Goal: Task Accomplishment & Management: Manage account settings

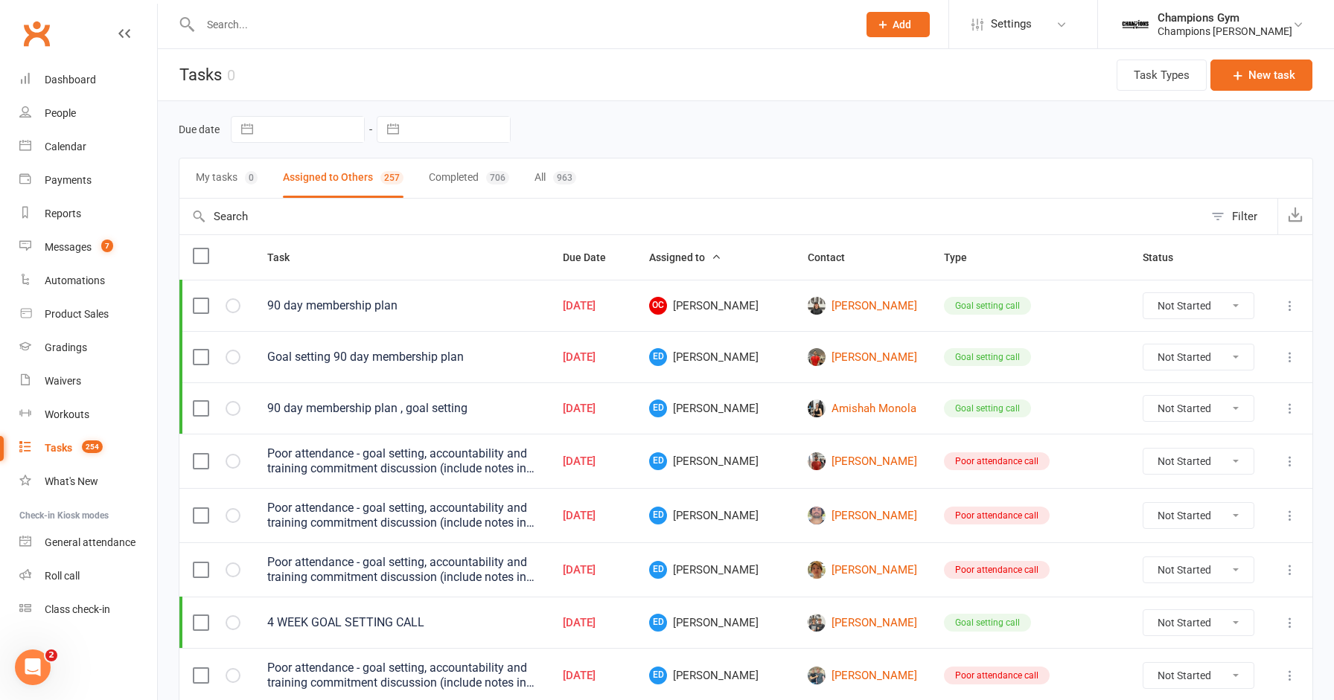
click at [286, 24] on input "text" at bounding box center [521, 24] width 651 height 21
type input "peqr"
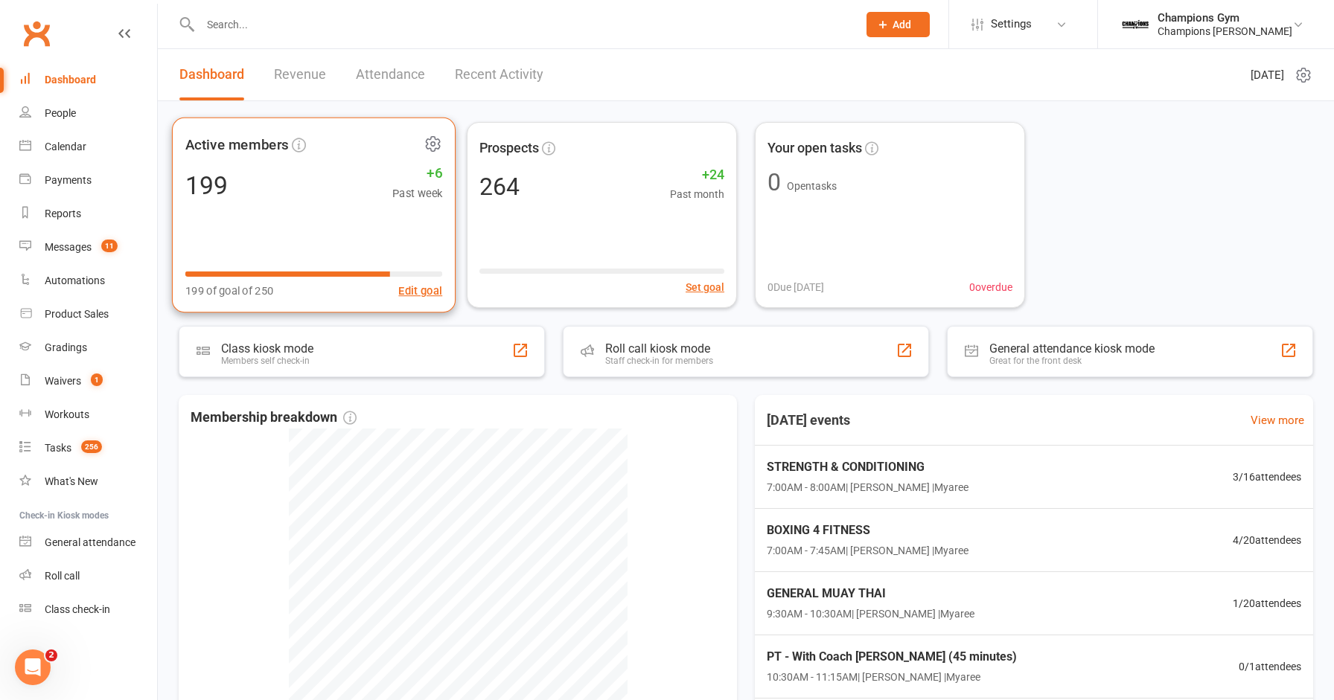
click at [197, 176] on div "199" at bounding box center [206, 185] width 42 height 25
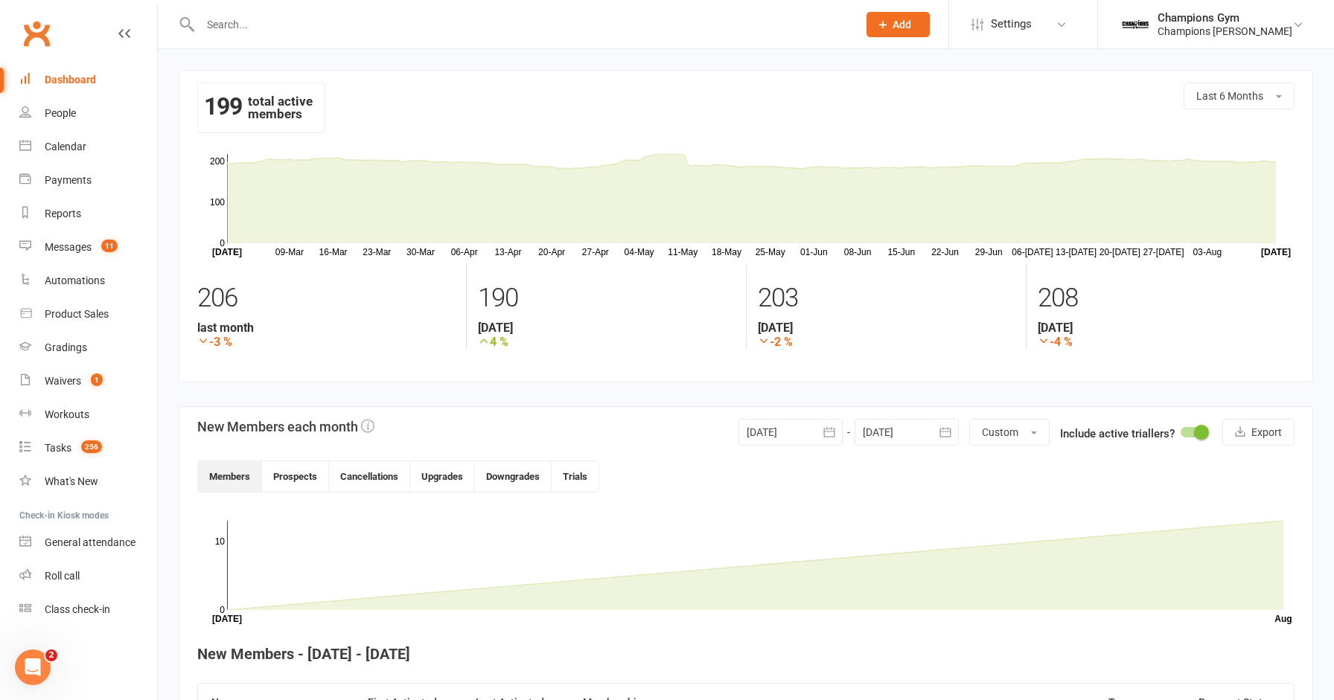
click at [234, 23] on input "text" at bounding box center [521, 24] width 651 height 21
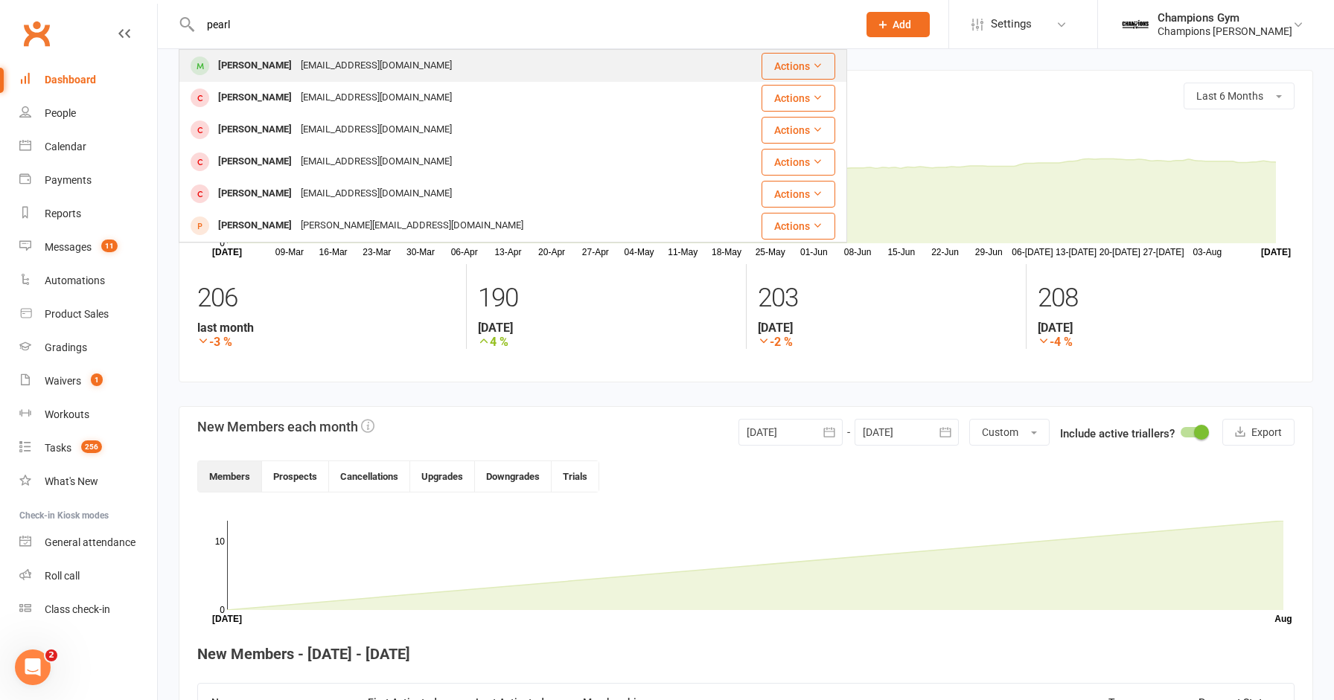
type input "pearl"
click at [222, 75] on div "[PERSON_NAME]" at bounding box center [255, 66] width 83 height 22
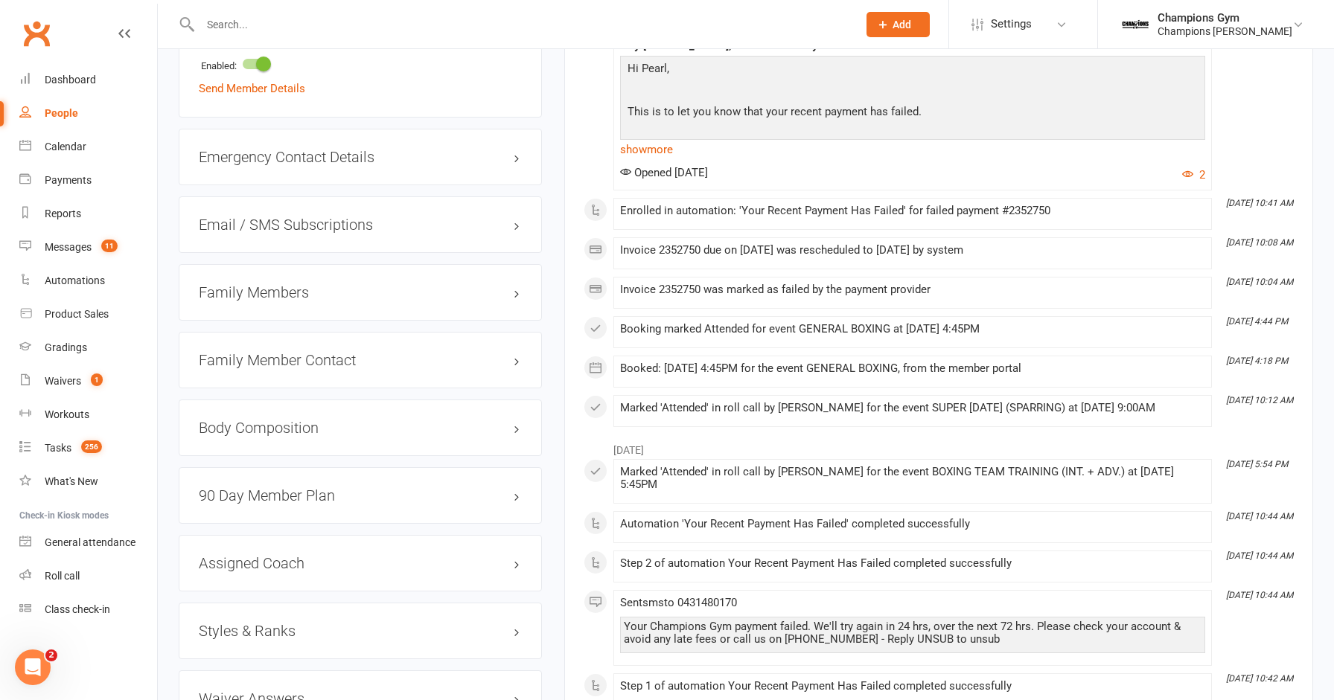
scroll to position [1204, 0]
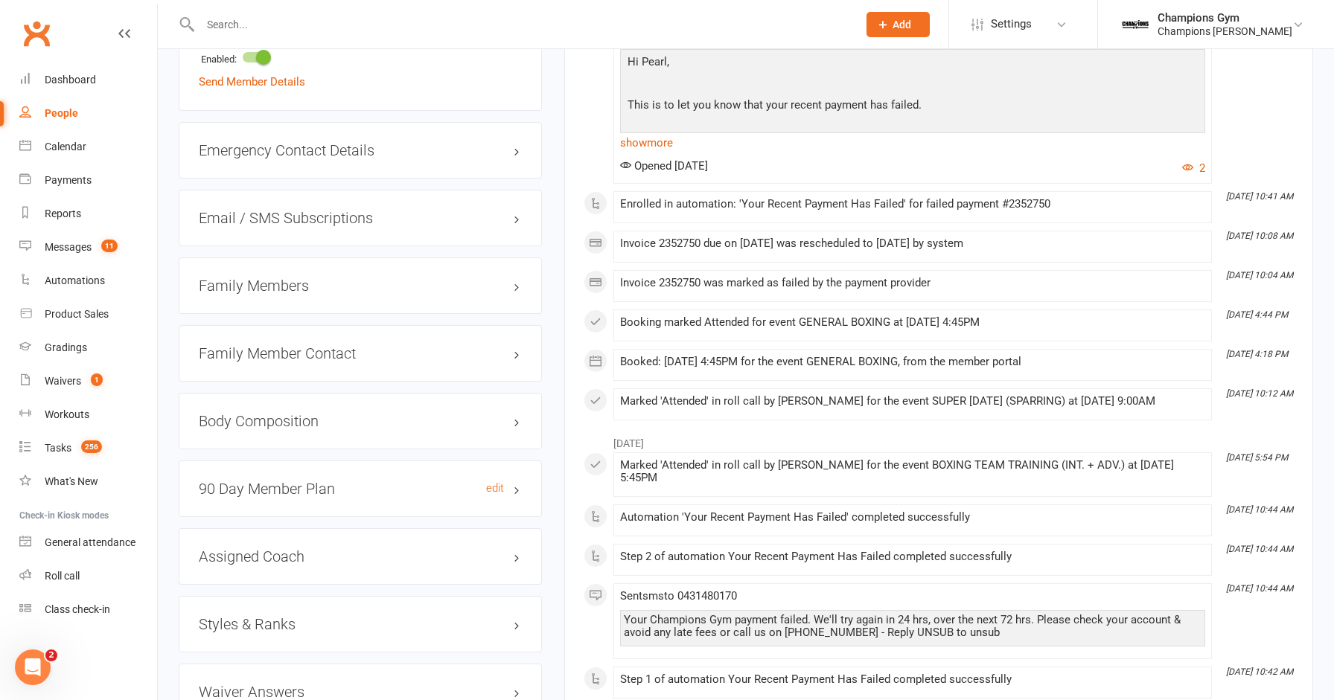
click at [349, 481] on h3 "90 Day Member Plan edit" at bounding box center [360, 489] width 323 height 16
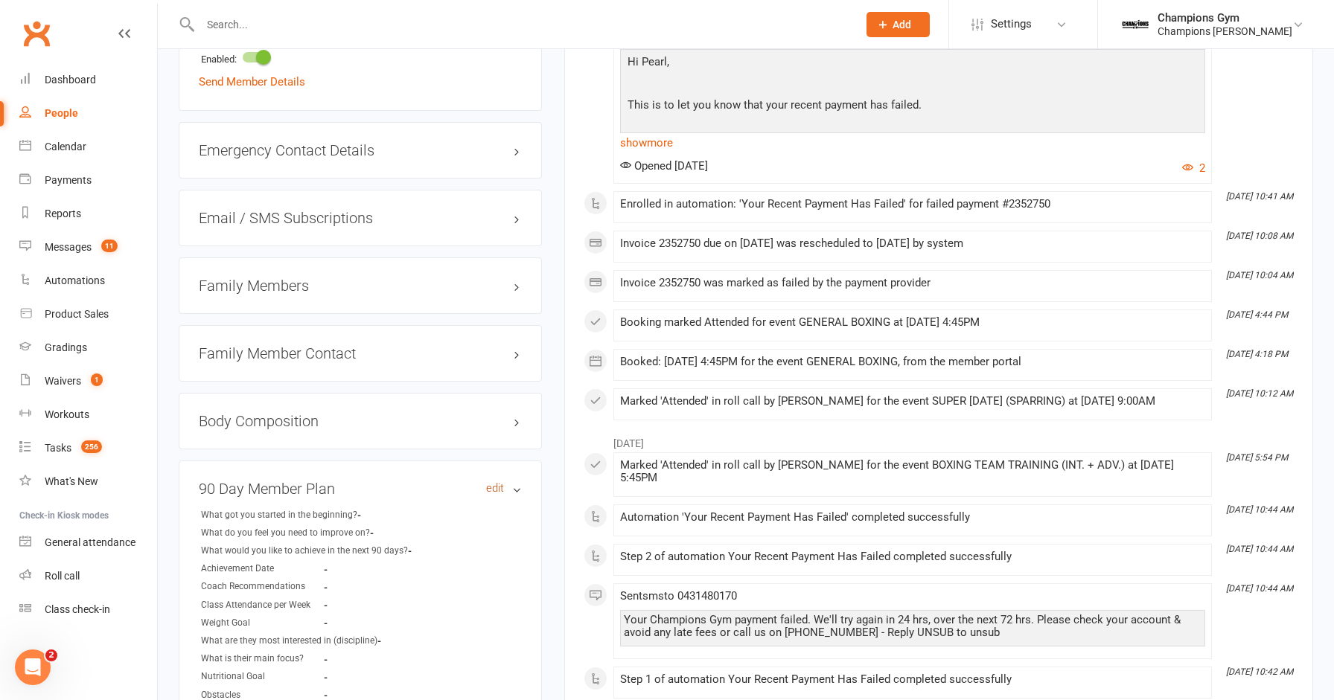
click at [493, 482] on link "edit" at bounding box center [495, 488] width 18 height 13
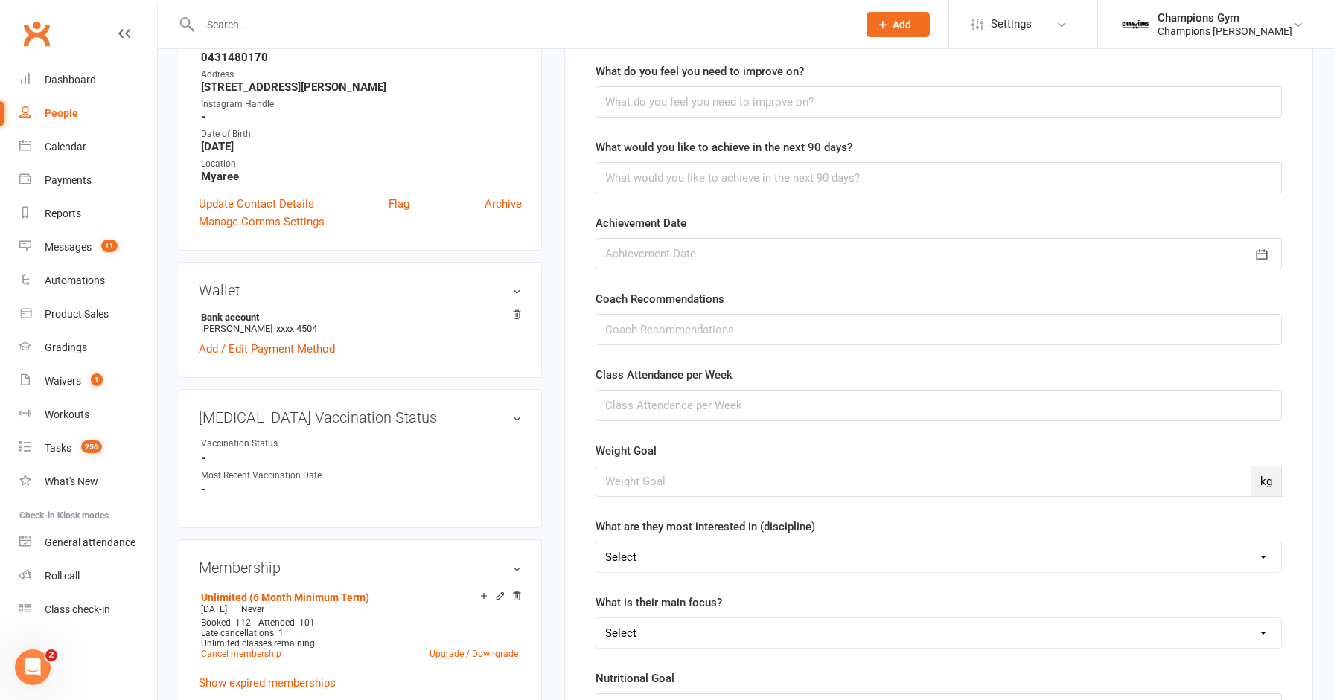
scroll to position [0, 0]
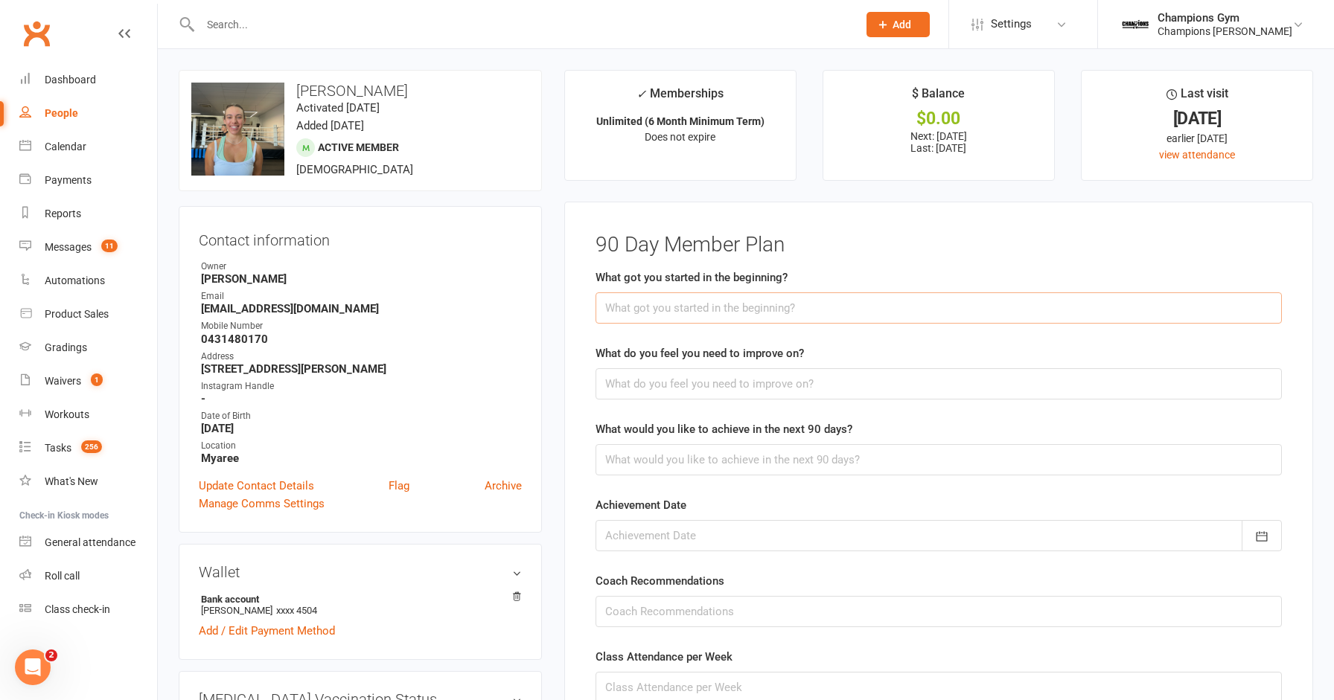
click at [724, 317] on input "text" at bounding box center [938, 308] width 686 height 31
click at [399, 24] on input "text" at bounding box center [521, 24] width 651 height 21
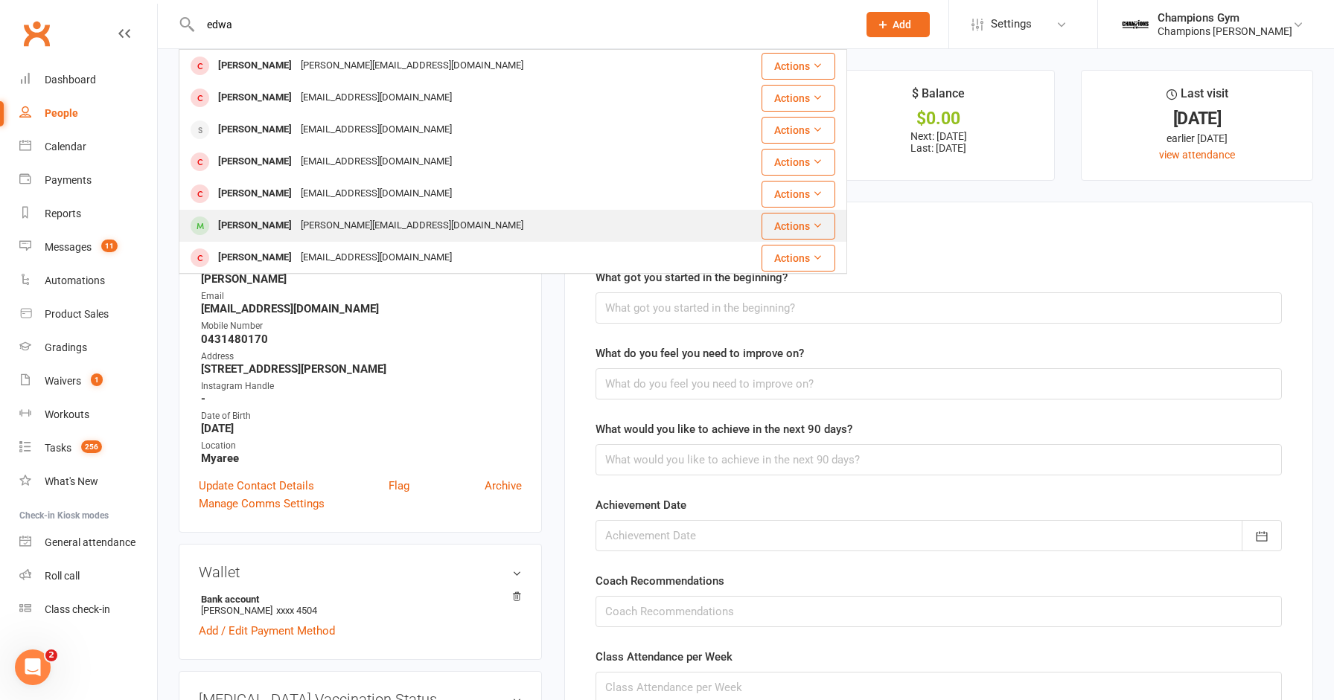
type input "edwa"
click at [287, 221] on div "[PERSON_NAME]" at bounding box center [255, 226] width 83 height 22
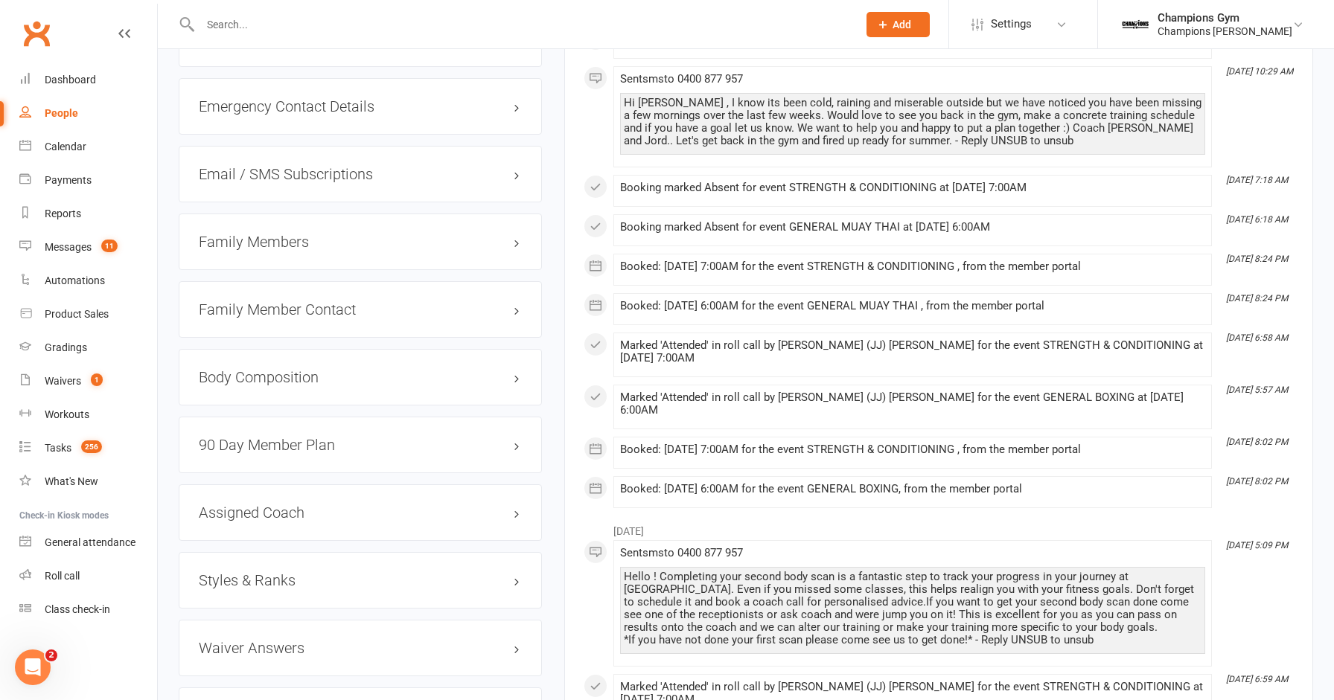
scroll to position [1249, 0]
click at [367, 435] on h3 "90 Day Member Plan edit" at bounding box center [360, 443] width 323 height 16
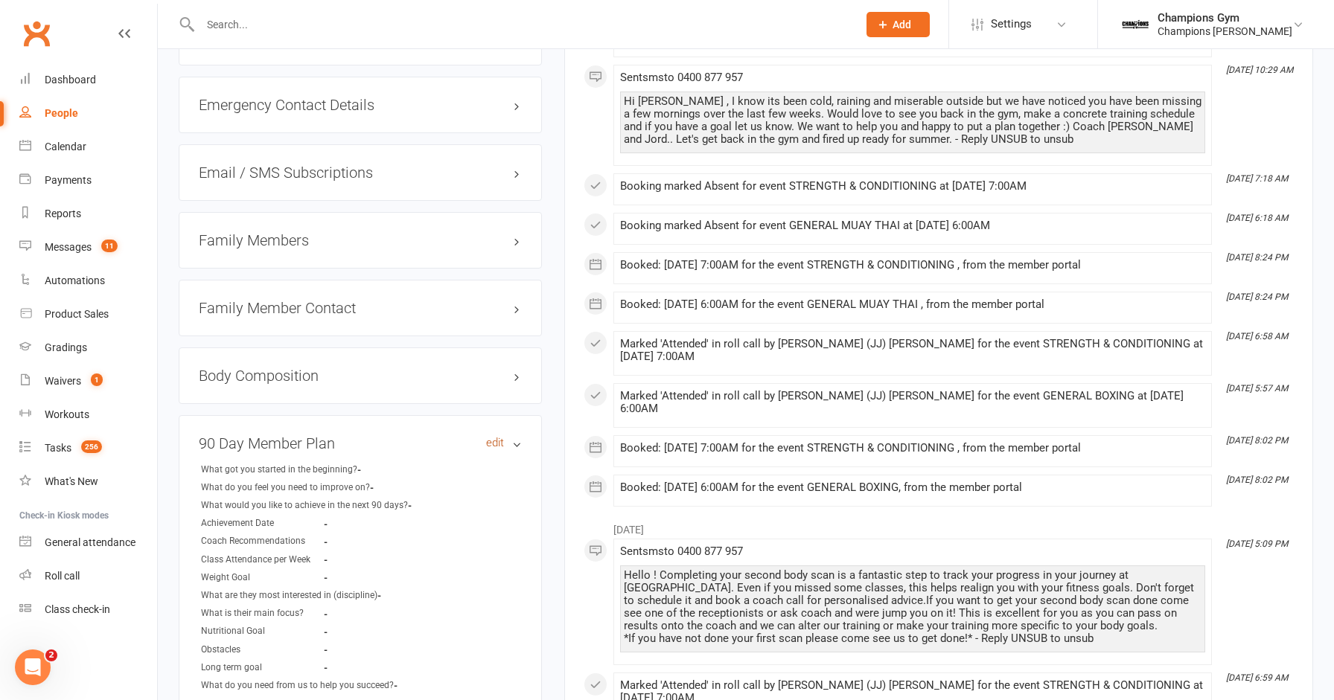
click at [491, 437] on link "edit" at bounding box center [495, 443] width 18 height 13
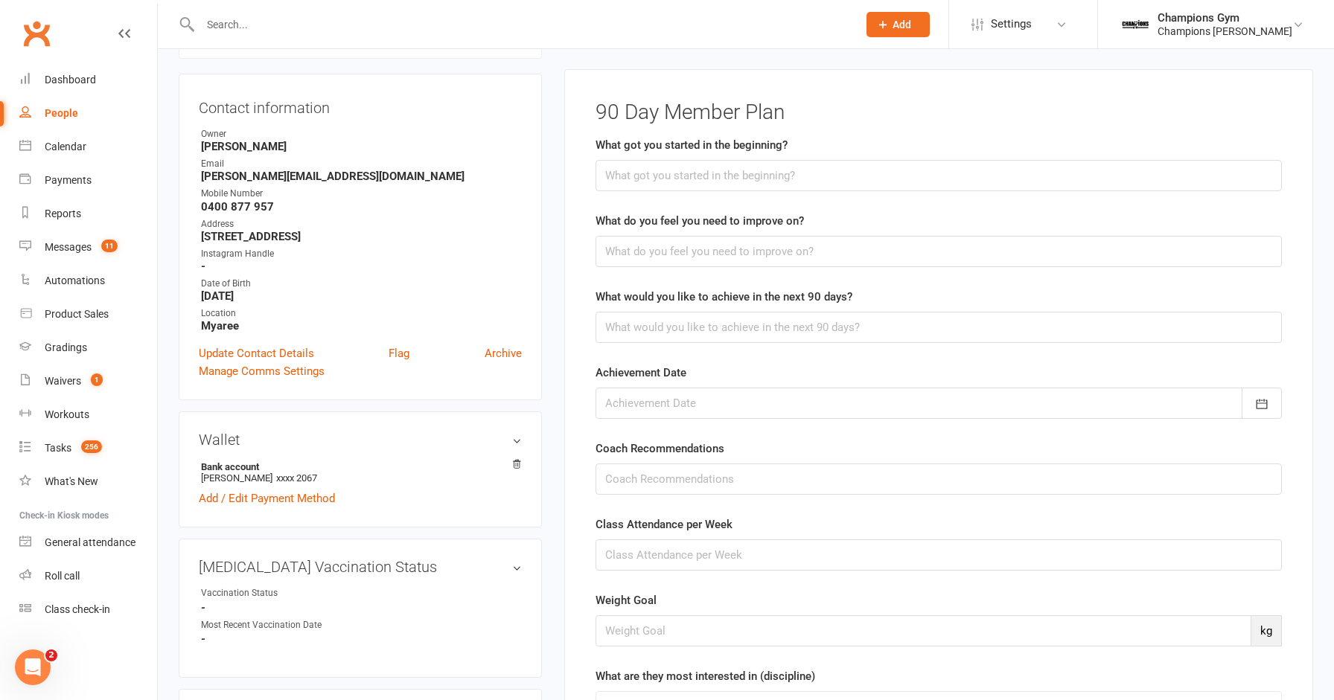
scroll to position [127, 0]
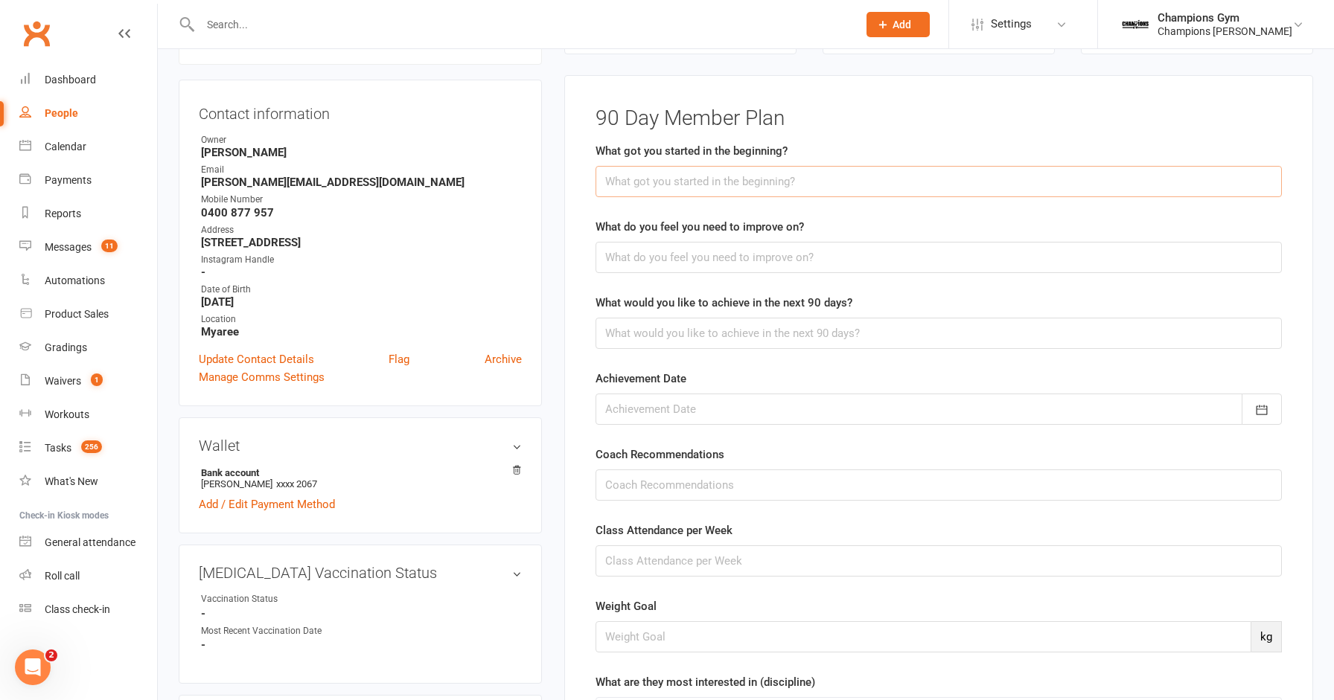
click at [752, 188] on input "text" at bounding box center [938, 181] width 686 height 31
type input "Q"
click at [707, 257] on input "text" at bounding box center [938, 257] width 686 height 31
click at [988, 182] on input "Wanted to learn self-defence and wanting have a goal and push himself." at bounding box center [938, 181] width 686 height 31
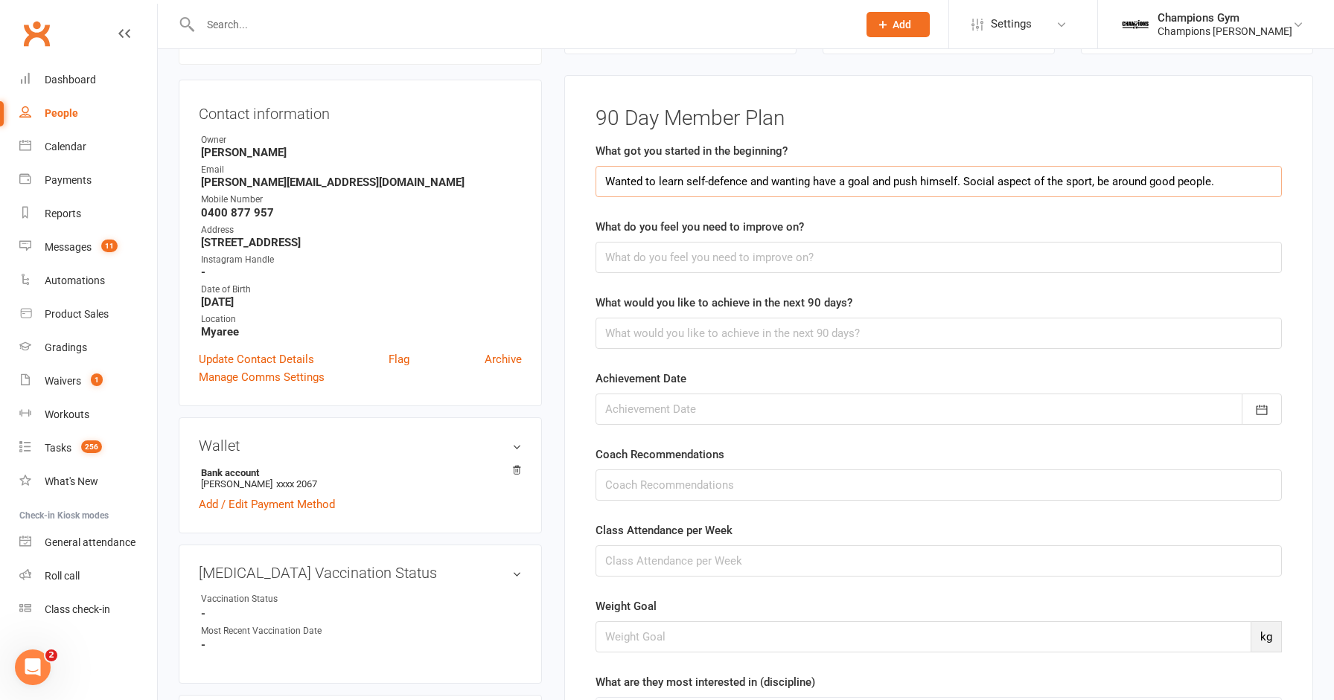
type input "Wanted to learn self-defence and wanting have a goal and push himself. Social a…"
click at [889, 262] on input "text" at bounding box center [938, 257] width 686 height 31
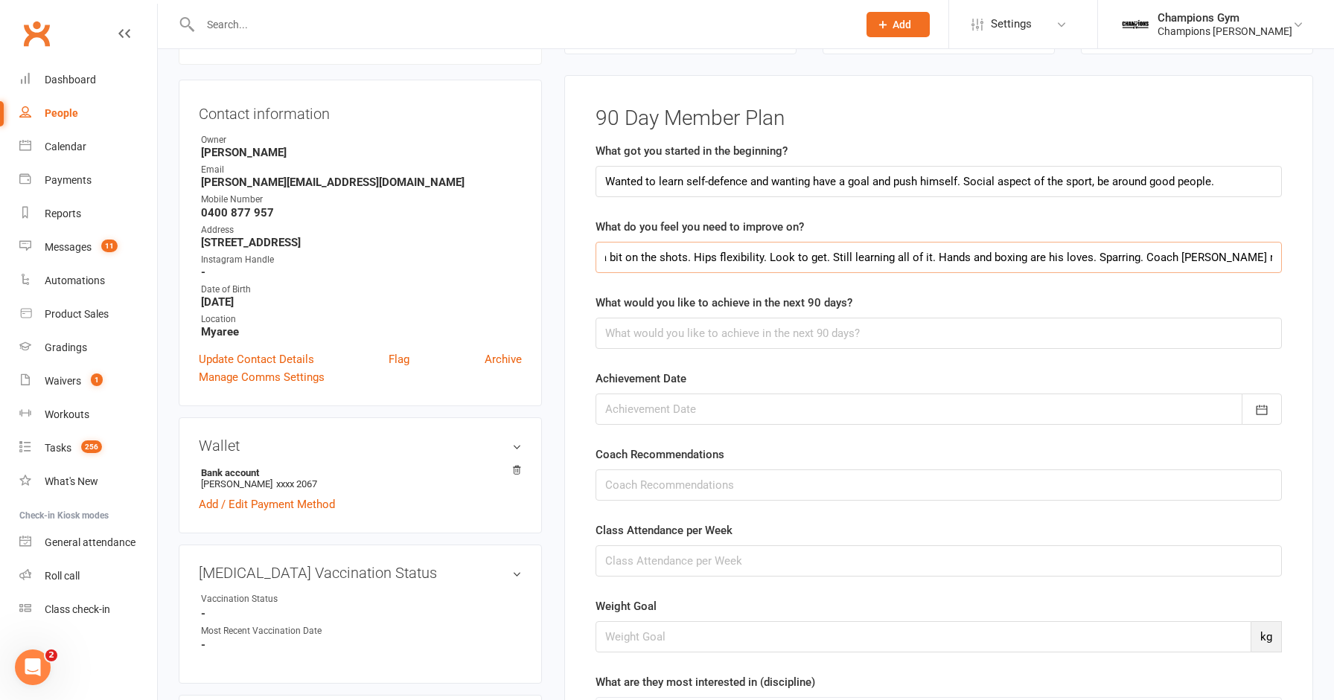
scroll to position [0, 188]
type input "Muay Thai - kicks technique. Falling a bit on the shots. Hips flexibility. Look…"
click at [691, 338] on input "text" at bounding box center [938, 333] width 686 height 31
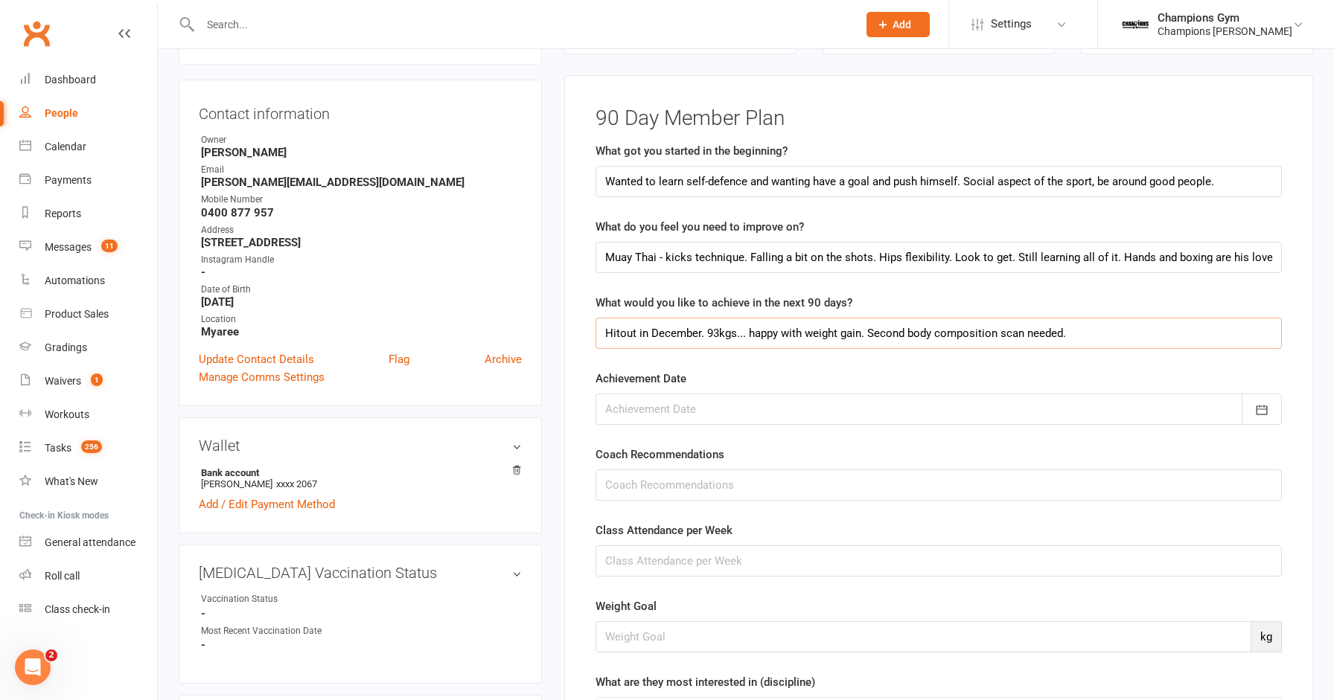
type input "Hitout in December. 93kgs... happy with weight gain. Second body composition sc…"
click at [655, 411] on div at bounding box center [938, 409] width 686 height 31
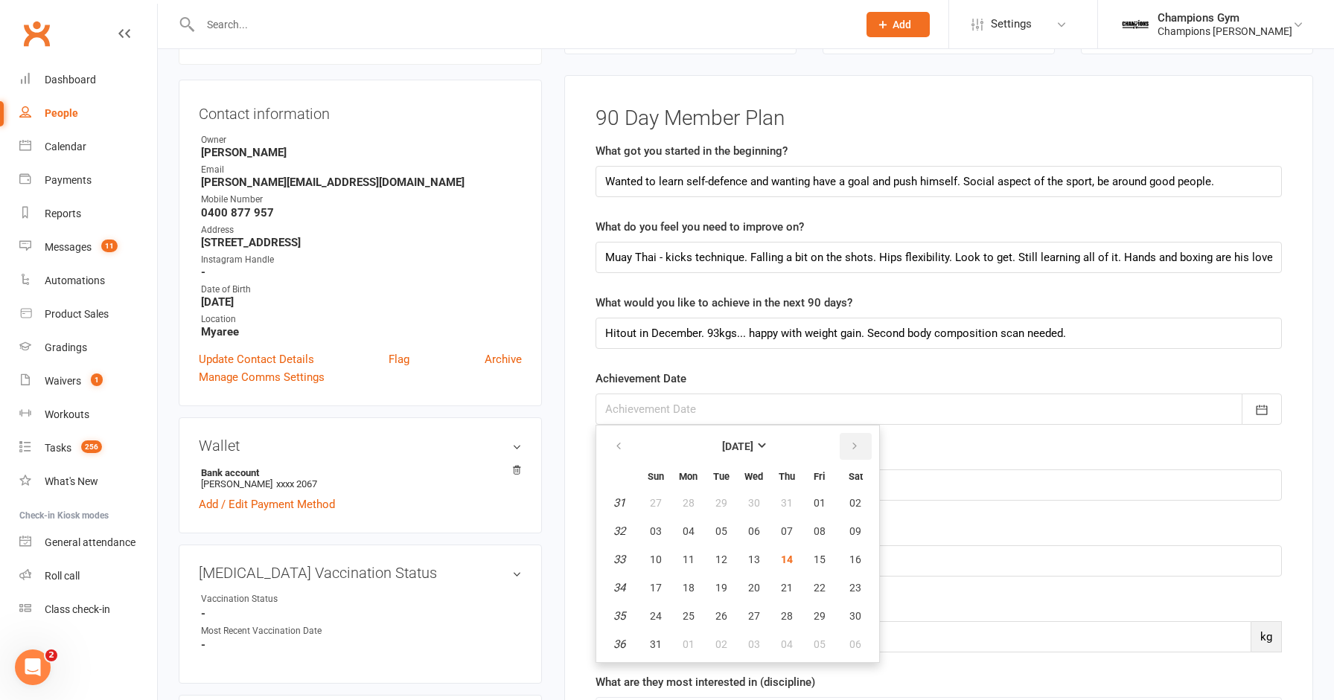
click at [849, 447] on icon "button" at bounding box center [854, 447] width 10 height 12
click at [857, 526] on span "13" at bounding box center [855, 531] width 12 height 12
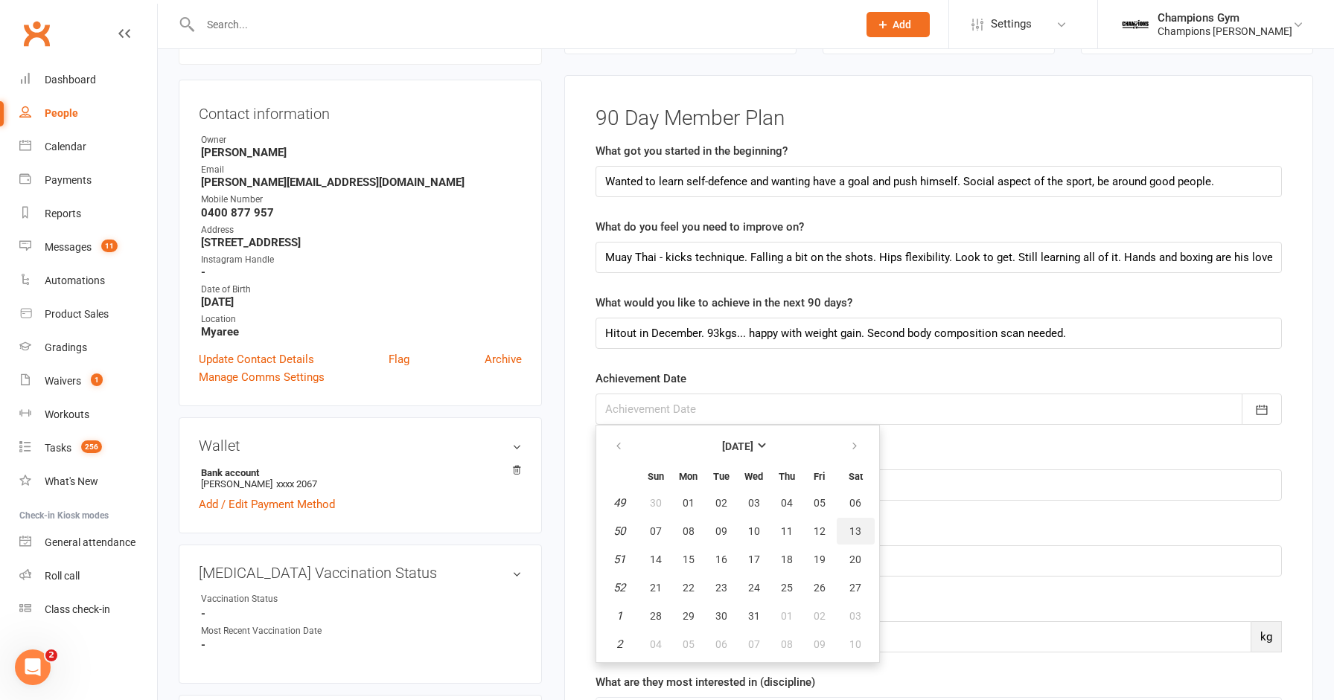
type input "[DATE]"
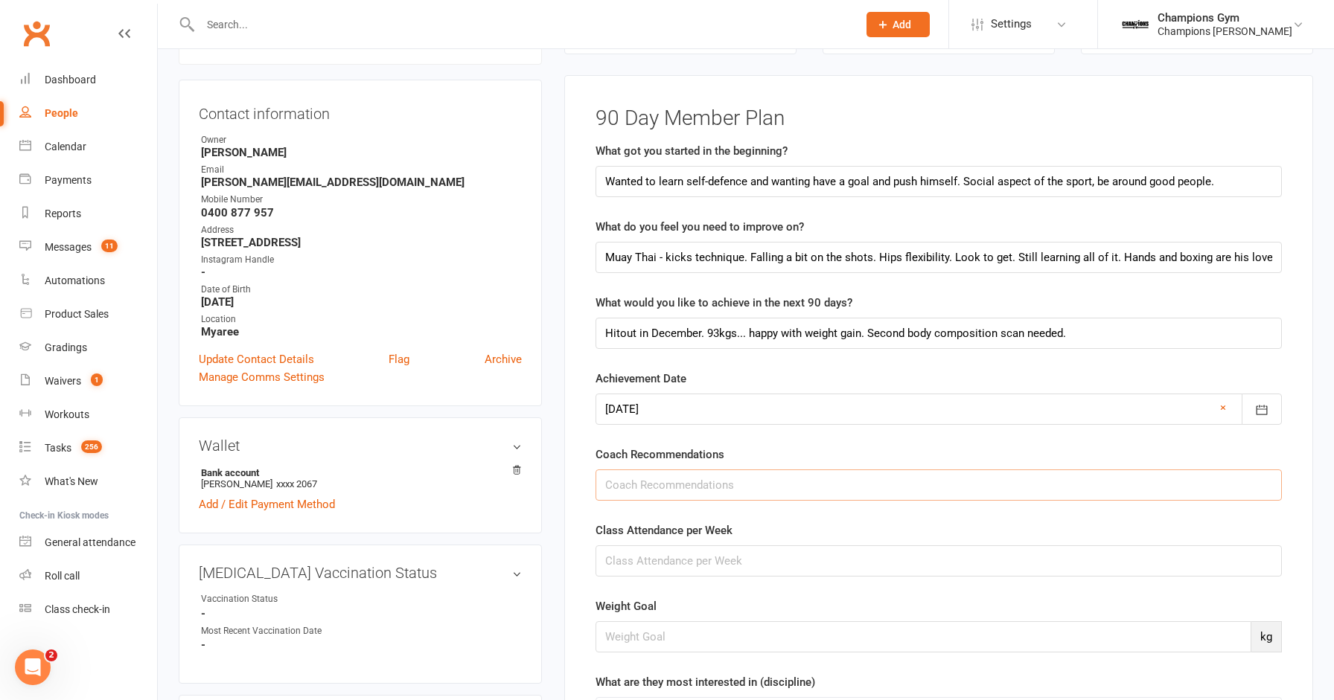
click at [746, 482] on input "text" at bounding box center [938, 485] width 686 height 31
click at [1136, 485] on input "Hips flexibily. Turn up to class to warm up and work on hips. Add into some run…" at bounding box center [938, 485] width 686 height 31
click at [1242, 480] on input "Hips flexibily. Turn up to class to warm up and work on hips. Add into some run…" at bounding box center [938, 485] width 686 height 31
click at [1141, 483] on input "Hips flexibily. Turn up to class to warm up and work on hips. Add into some run…" at bounding box center [938, 485] width 686 height 31
click at [1246, 479] on input "Hips flexibily. Turn up to class to warm up and work on hips. Add into some run…" at bounding box center [938, 485] width 686 height 31
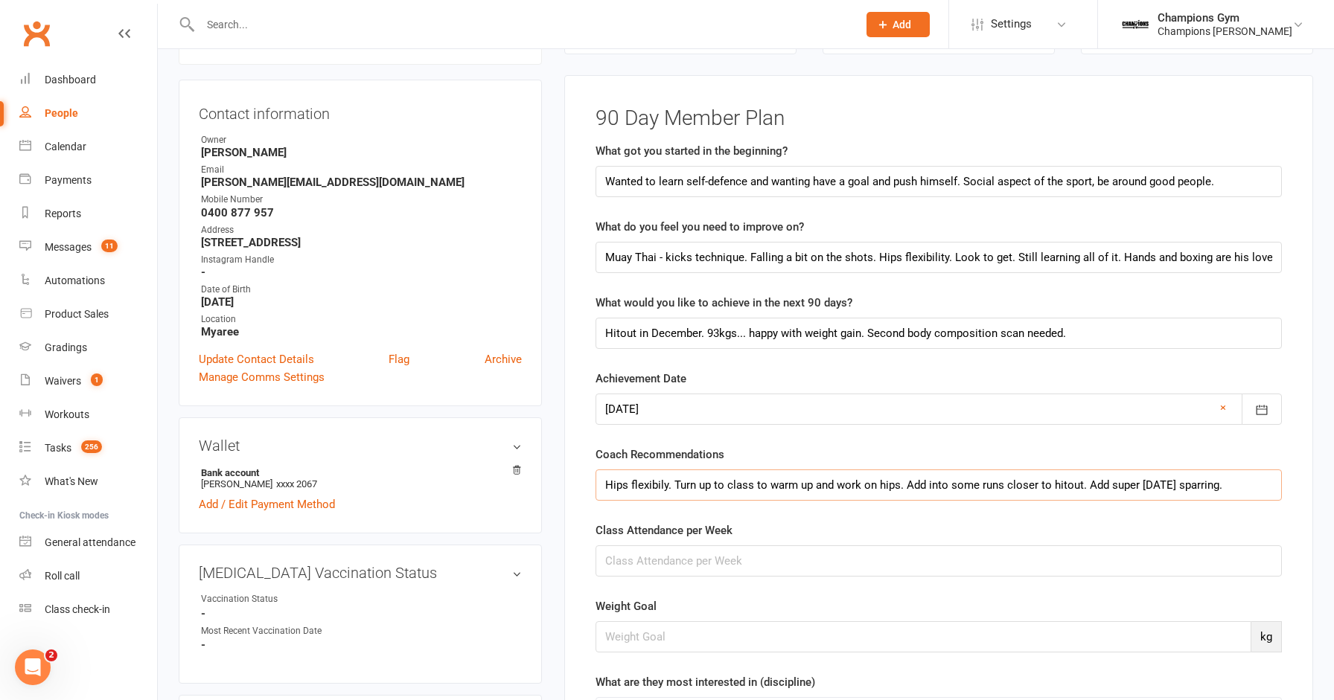
type input "Hips flexibily. Turn up to class to warm up and work on hips. Add into some run…"
click at [811, 563] on input "text" at bounding box center [938, 561] width 686 height 31
click at [703, 558] on input "Most Mornings.. SOmetimes going away" at bounding box center [938, 561] width 686 height 31
click at [824, 562] on input "Most Mornings.. Sometimes going away" at bounding box center [938, 561] width 686 height 31
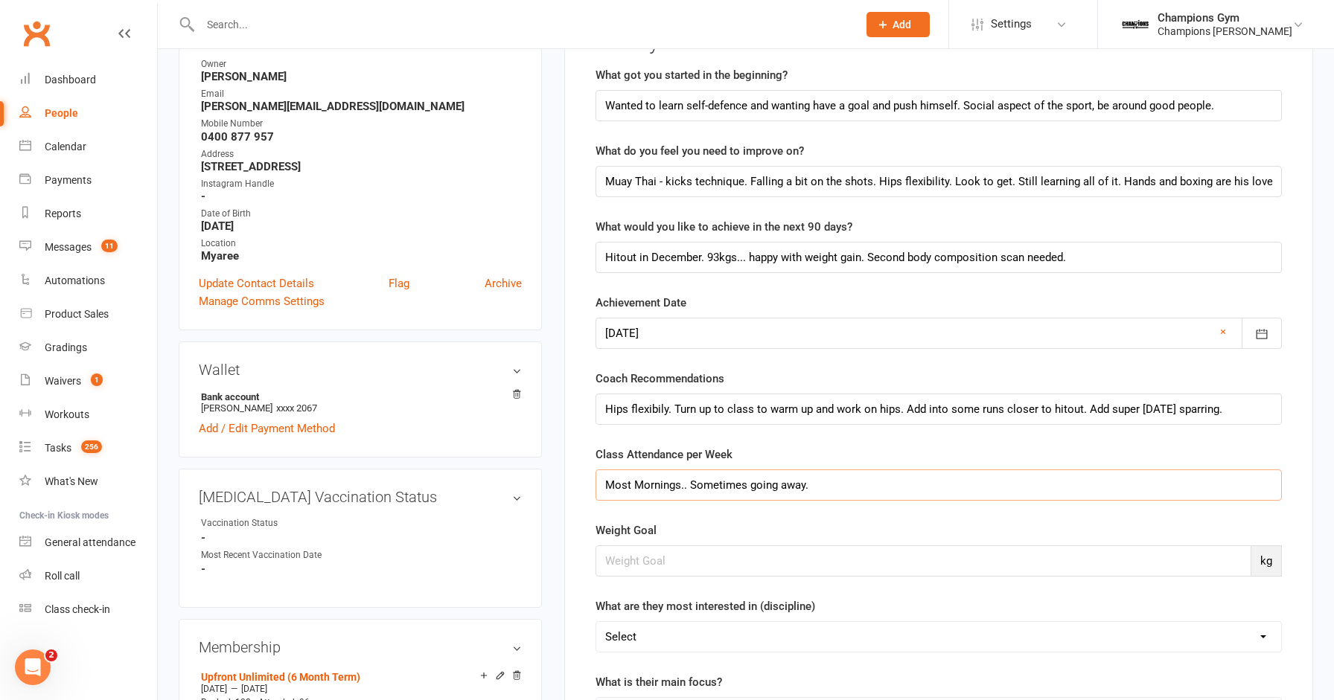
scroll to position [200, 0]
type input "Most Mornings.. Sometimes going away."
click at [830, 561] on input "number" at bounding box center [923, 563] width 656 height 31
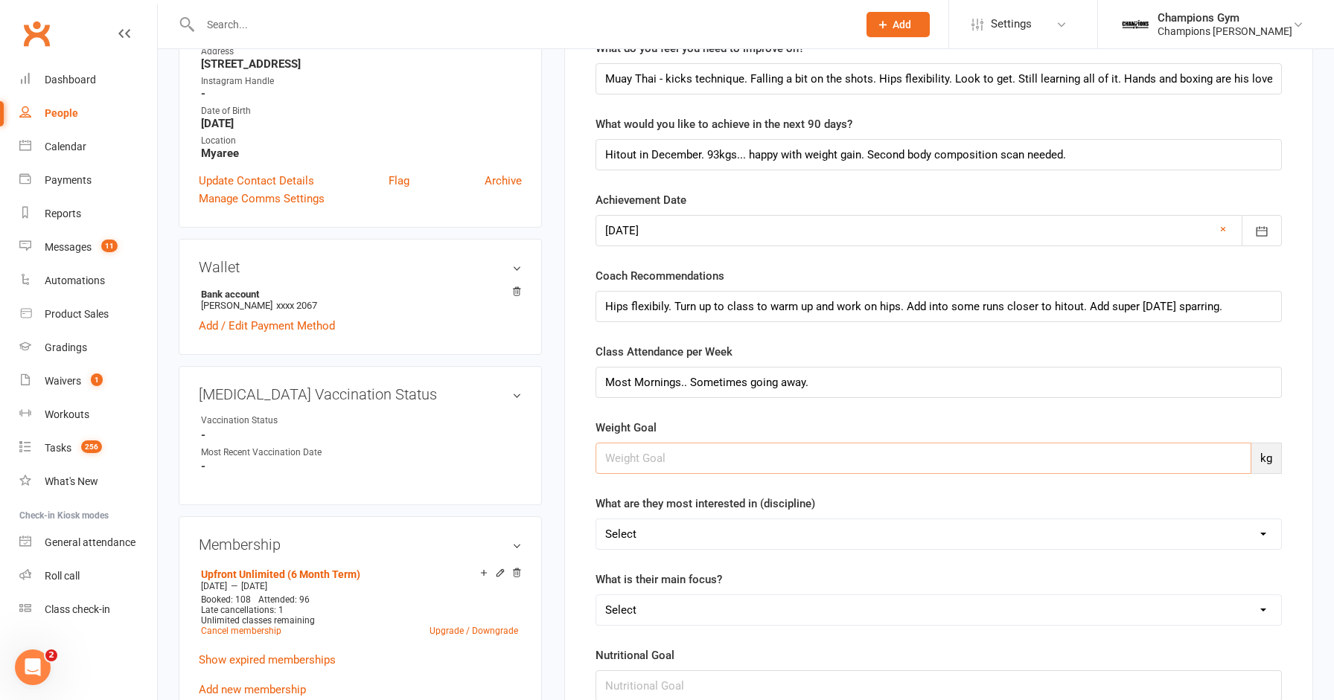
scroll to position [313, 0]
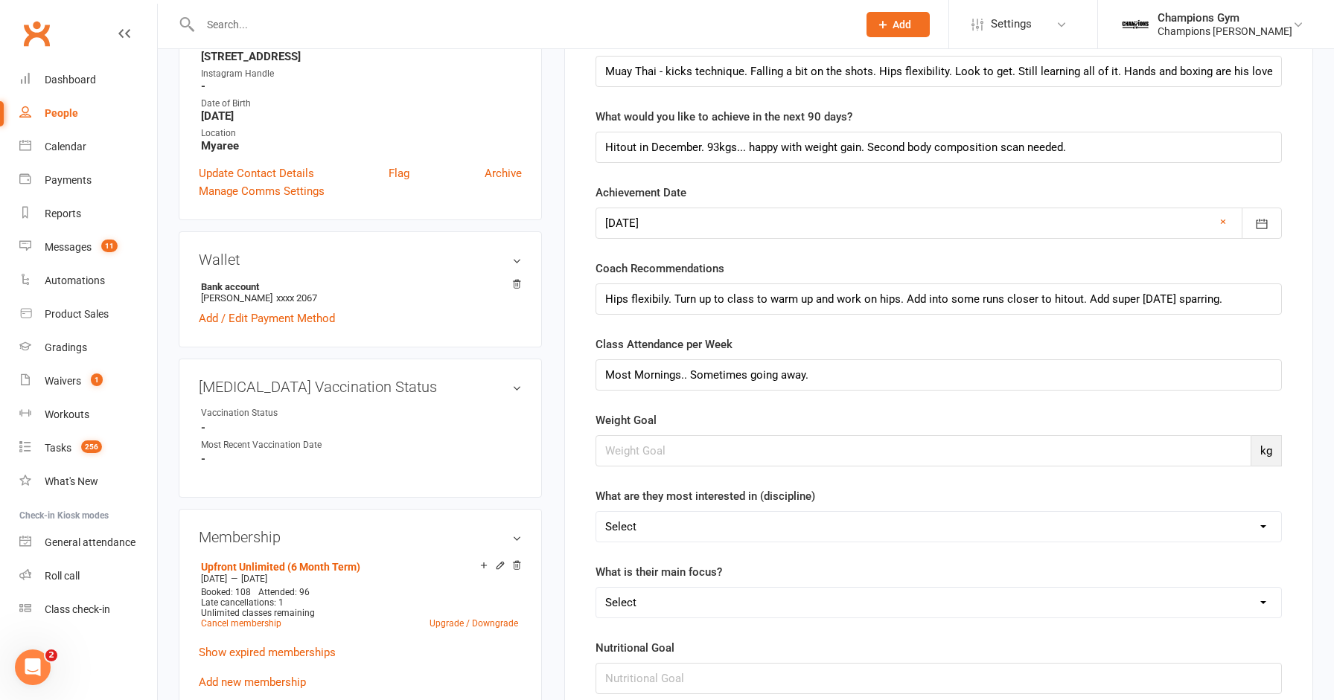
click at [793, 525] on select "Select Muay Thai Boxing SAC All Disciplines Not quite sure yet" at bounding box center [938, 527] width 685 height 30
select select "Muay Thai"
click at [596, 512] on select "Select Muay Thai Boxing SAC All Disciplines Not quite sure yet" at bounding box center [938, 527] width 685 height 30
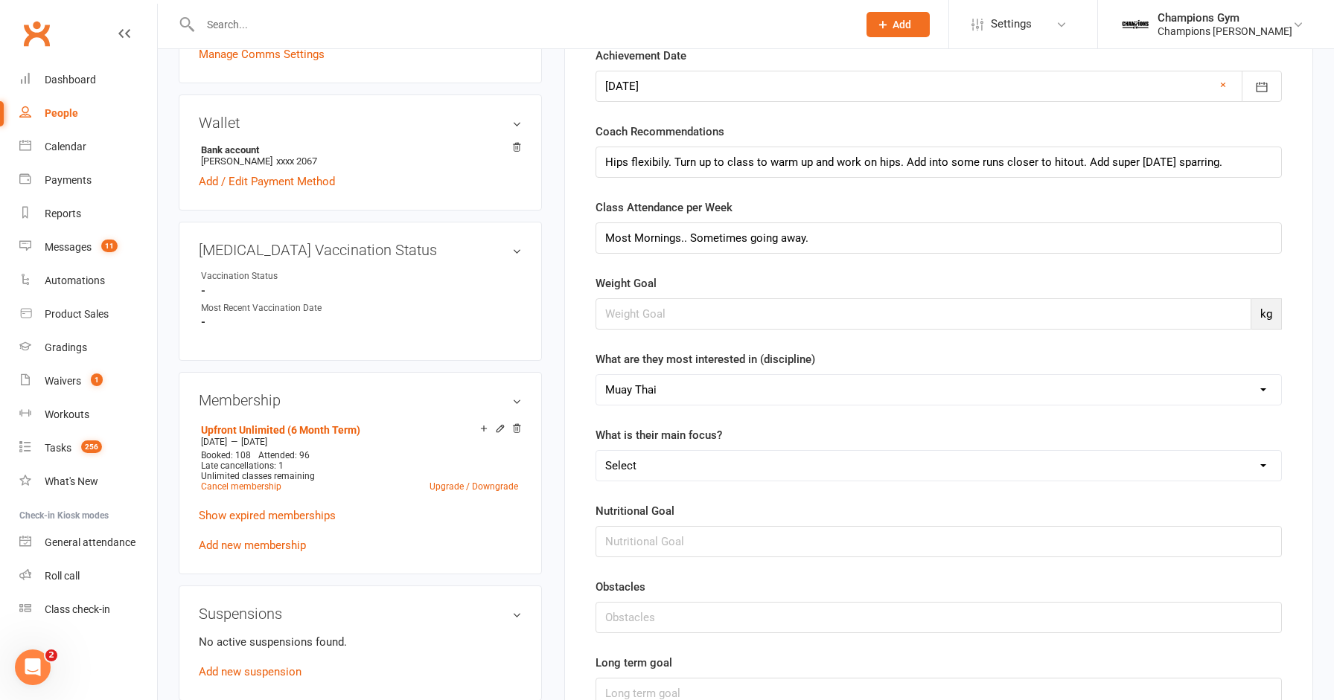
scroll to position [451, 0]
click at [766, 532] on input "text" at bounding box center [938, 540] width 686 height 31
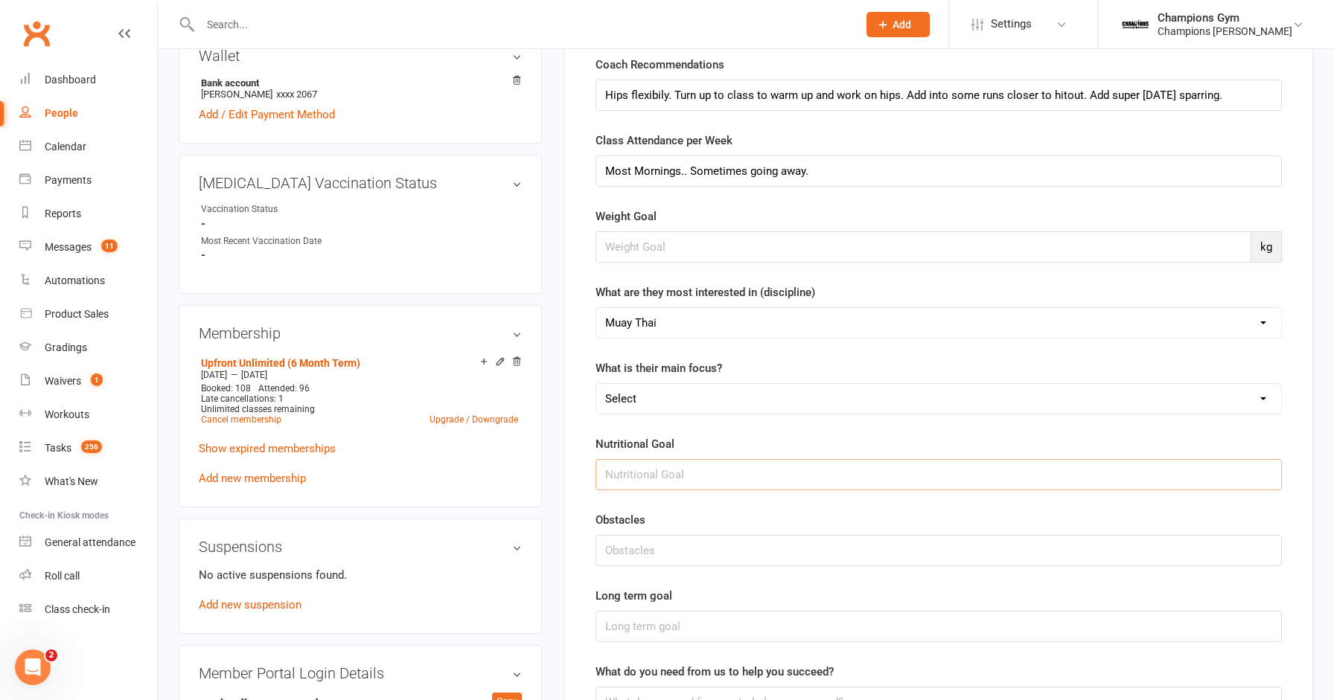
scroll to position [515, 0]
click at [766, 537] on input "text" at bounding box center [938, 552] width 686 height 31
type input "G"
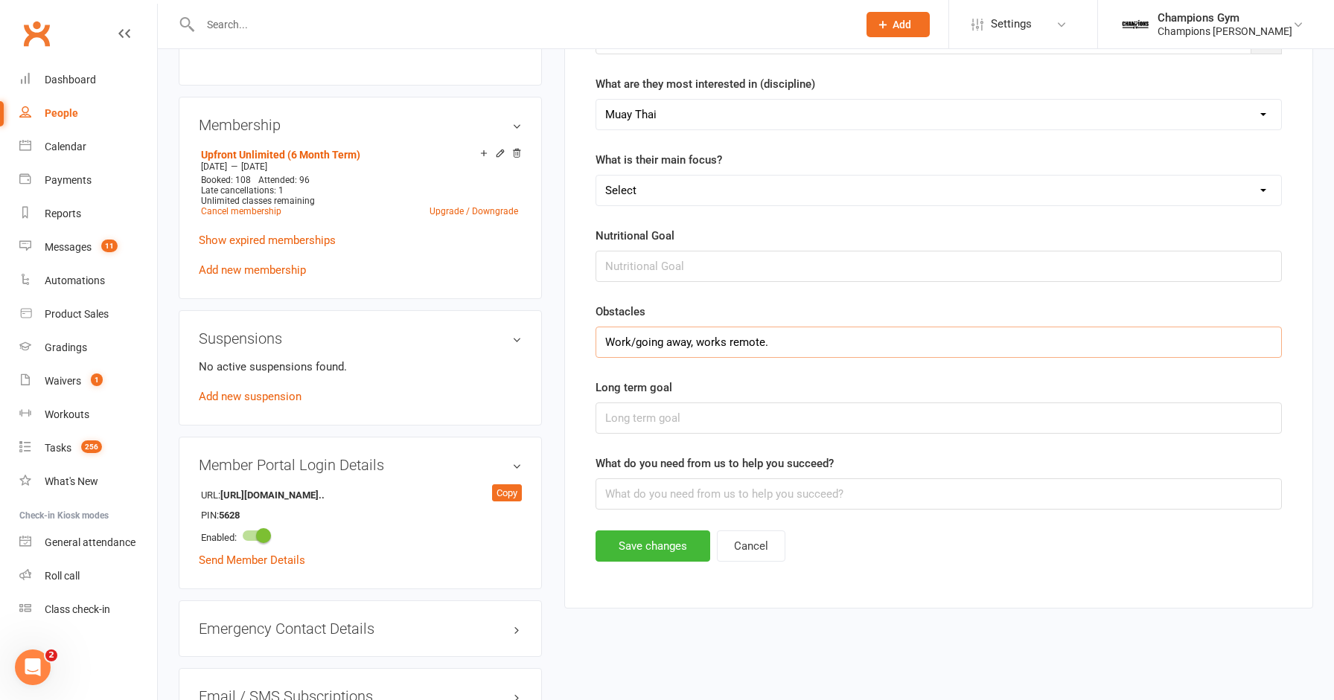
scroll to position [731, 0]
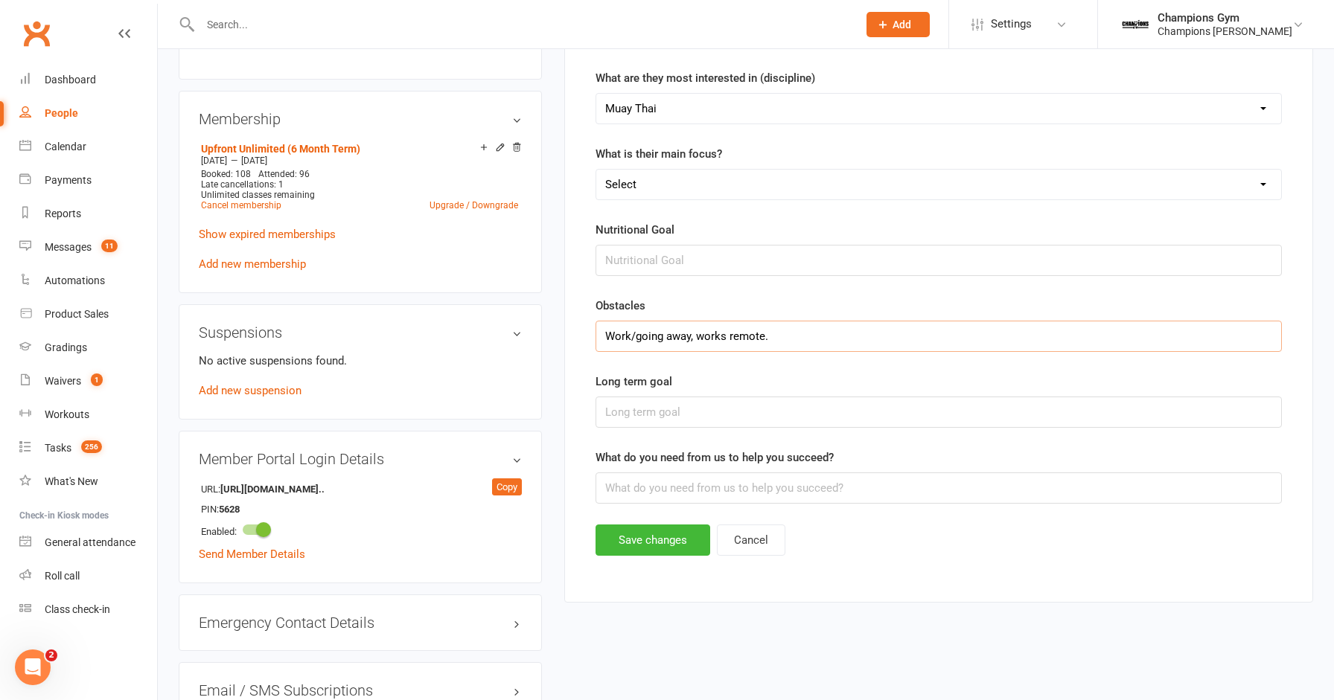
type input "Work/going away, works remote."
click at [772, 488] on input "text" at bounding box center [938, 488] width 686 height 31
type input "will know closer to the time."
click at [681, 532] on button "Save changes" at bounding box center [652, 540] width 115 height 31
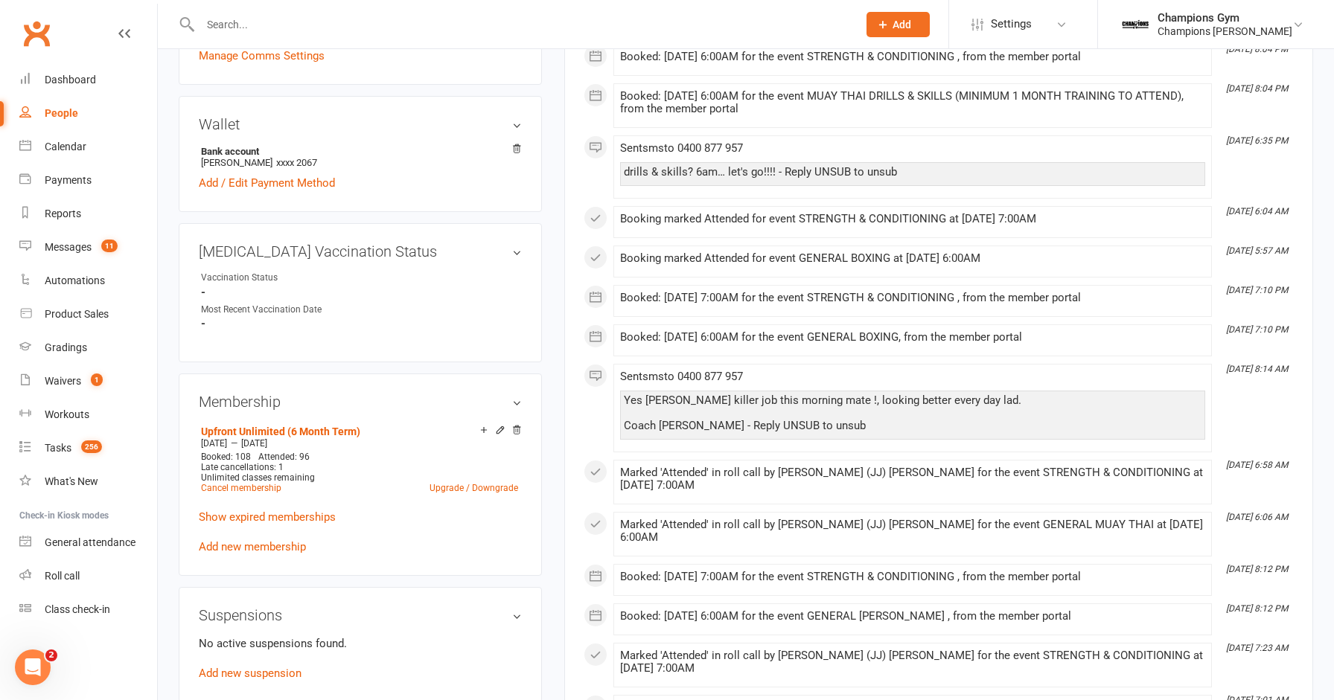
scroll to position [438, 0]
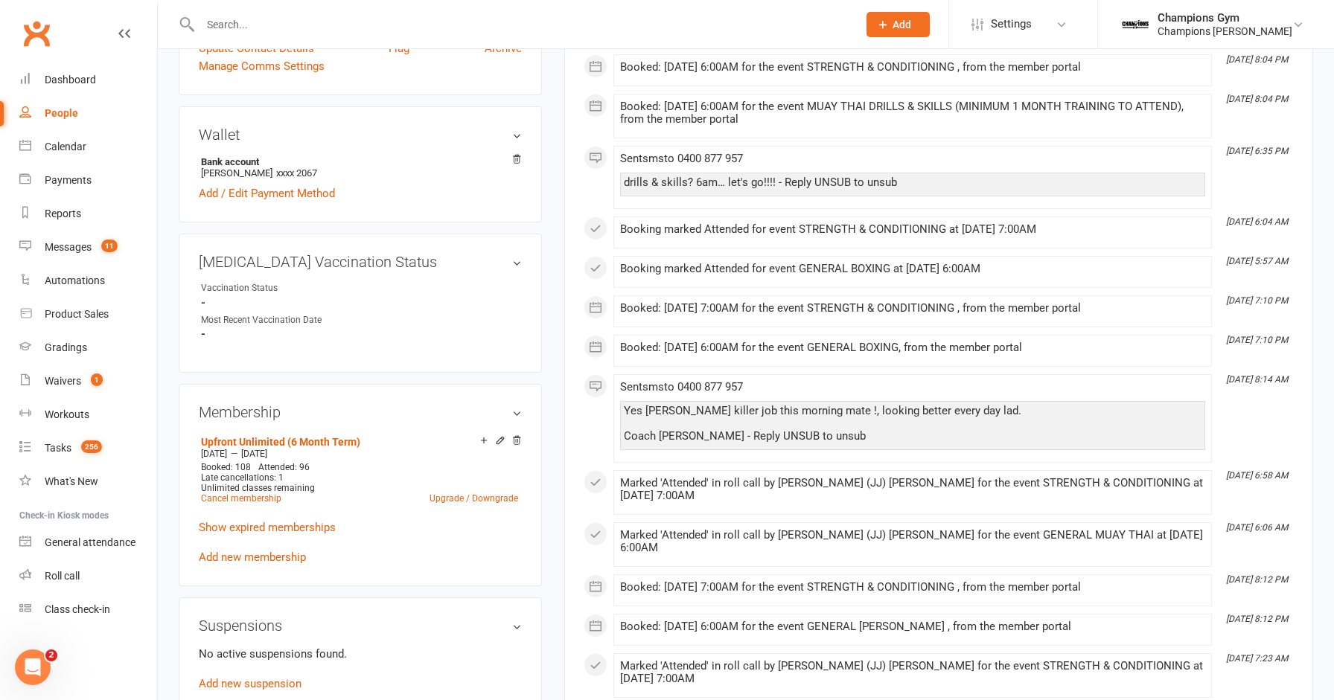
click at [346, 23] on input "text" at bounding box center [521, 24] width 651 height 21
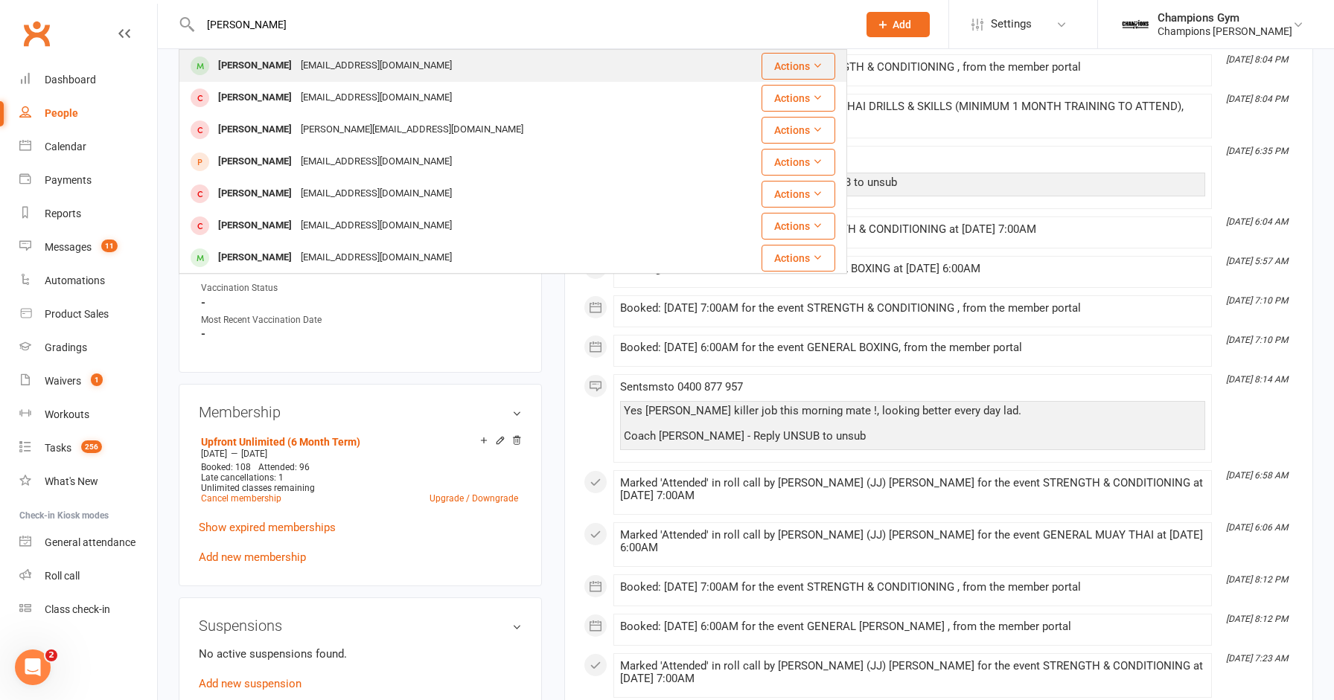
type input "[PERSON_NAME]"
click at [344, 64] on div "[EMAIL_ADDRESS][DOMAIN_NAME]" at bounding box center [376, 66] width 160 height 22
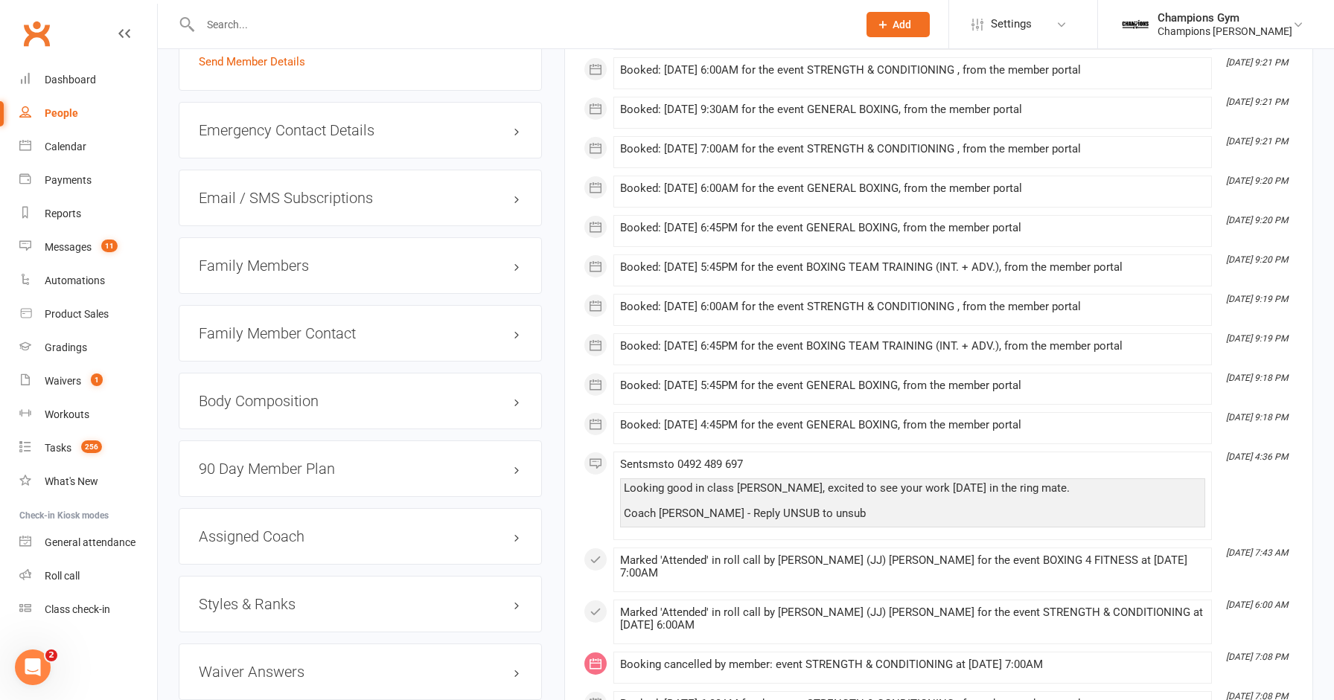
scroll to position [1247, 0]
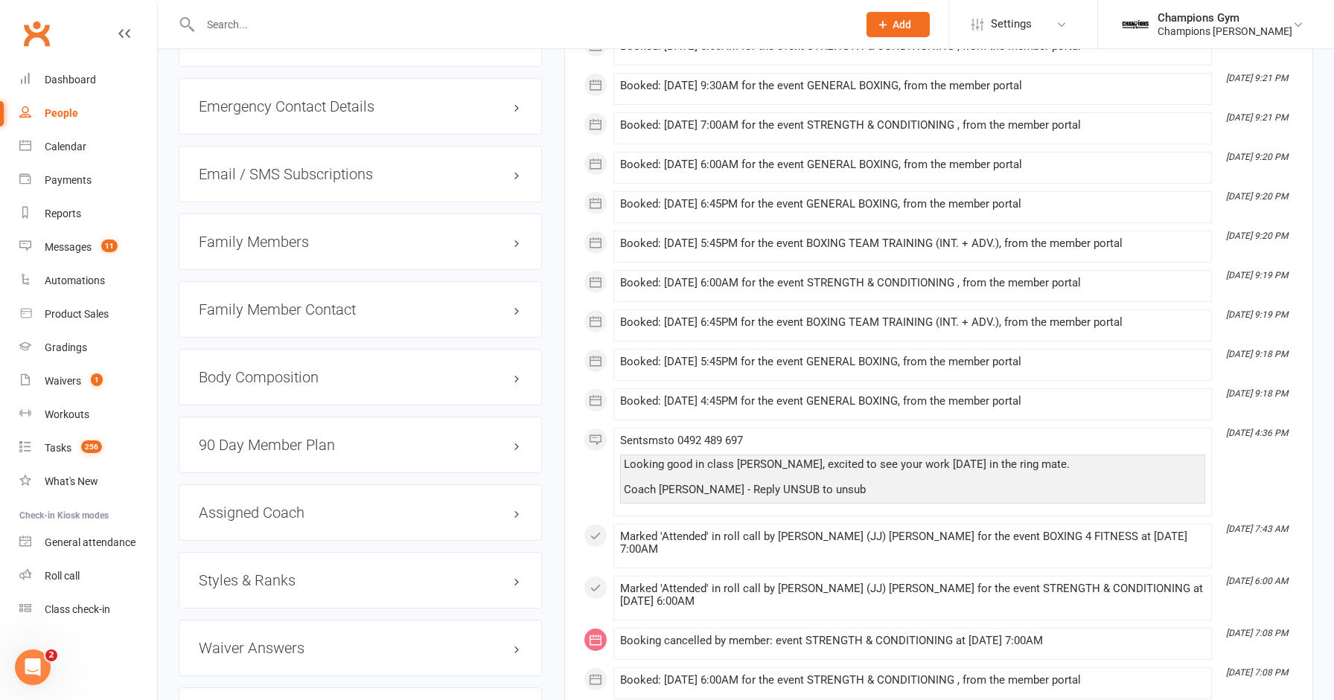
click at [338, 451] on div "90 Day Member Plan edit" at bounding box center [360, 445] width 363 height 57
click at [359, 437] on h3 "90 Day Member Plan edit" at bounding box center [360, 445] width 323 height 16
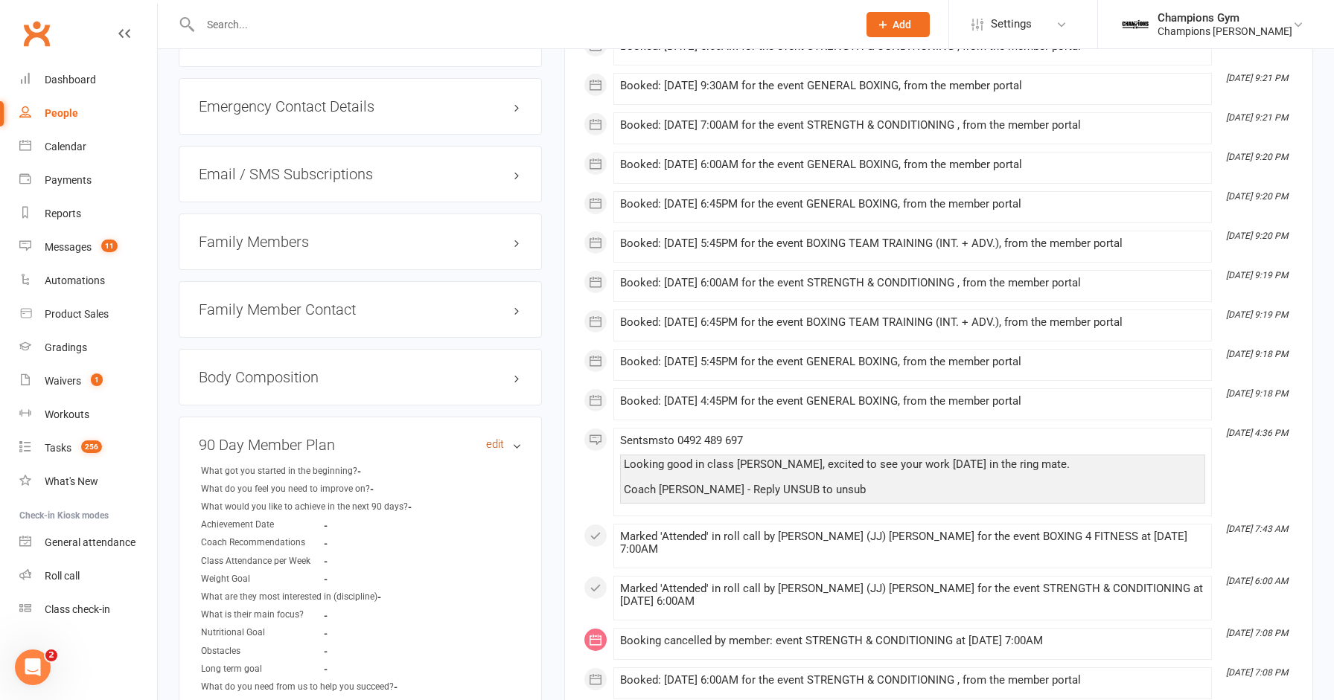
click at [488, 439] on link "edit" at bounding box center [495, 444] width 18 height 13
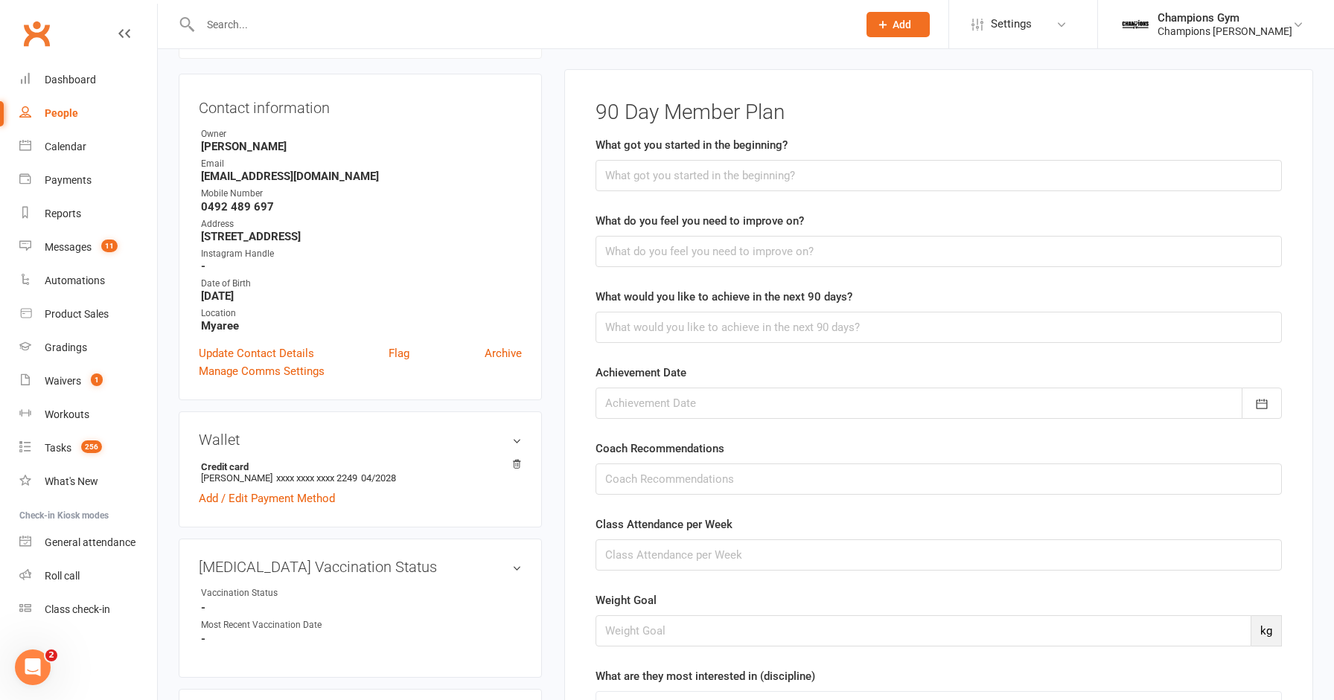
scroll to position [127, 0]
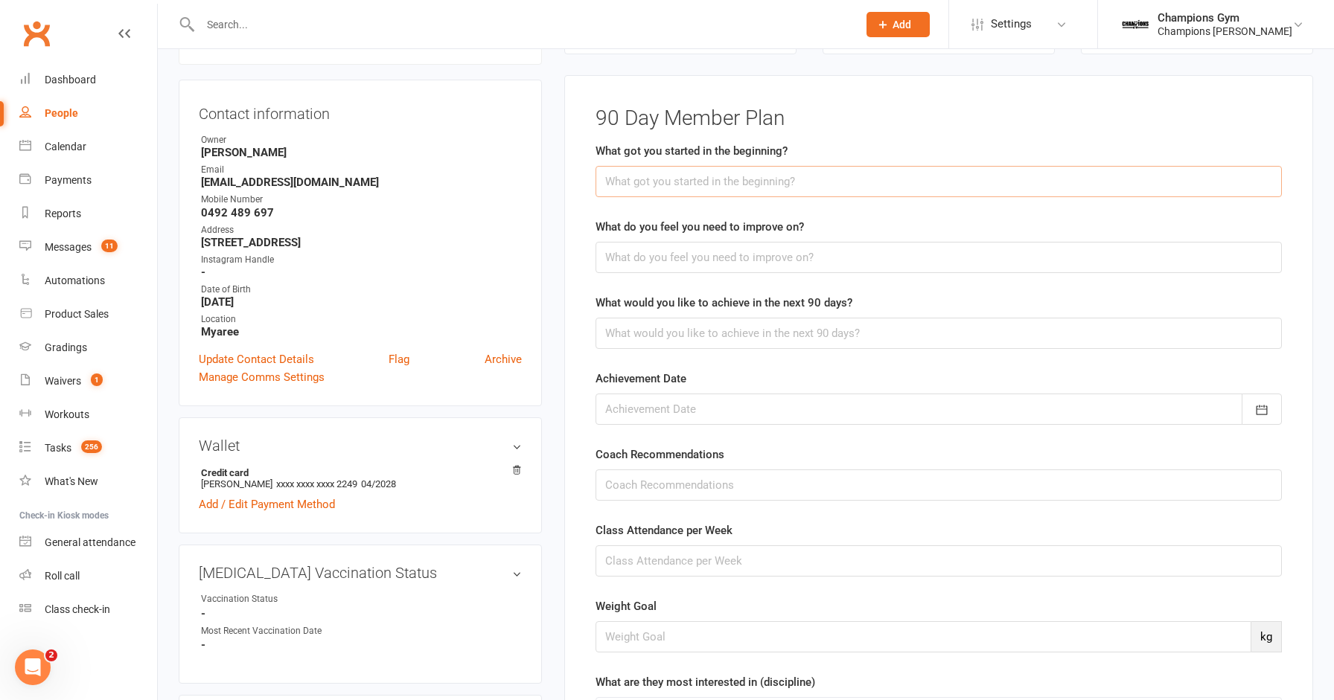
click at [661, 185] on input "text" at bounding box center [938, 181] width 686 height 31
click at [750, 187] on input "wanted to work on fitness" at bounding box center [938, 181] width 686 height 31
type input "wanted to work on fitness and lose weight and have fun."
click at [735, 259] on input "text" at bounding box center [938, 257] width 686 height 31
type input "d"
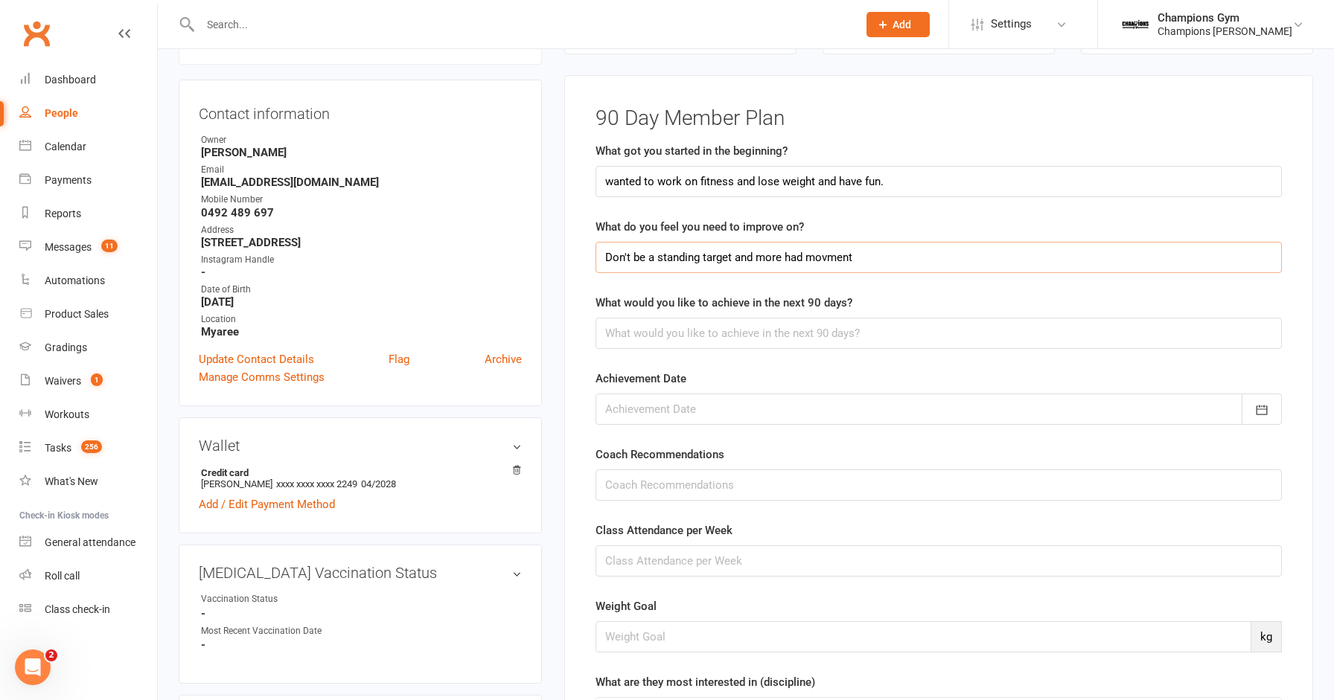
click at [829, 256] on input "Don't be a standing target and more had movment" at bounding box center [938, 257] width 686 height 31
type input "Don't be a standing target and more had movement"
click at [684, 336] on input "text" at bounding box center [938, 333] width 686 height 31
type input "Wants to lift heavier weight 170kg deadlift, less stiff for boxing and more mov…"
click at [1258, 403] on icon "button" at bounding box center [1261, 410] width 15 height 15
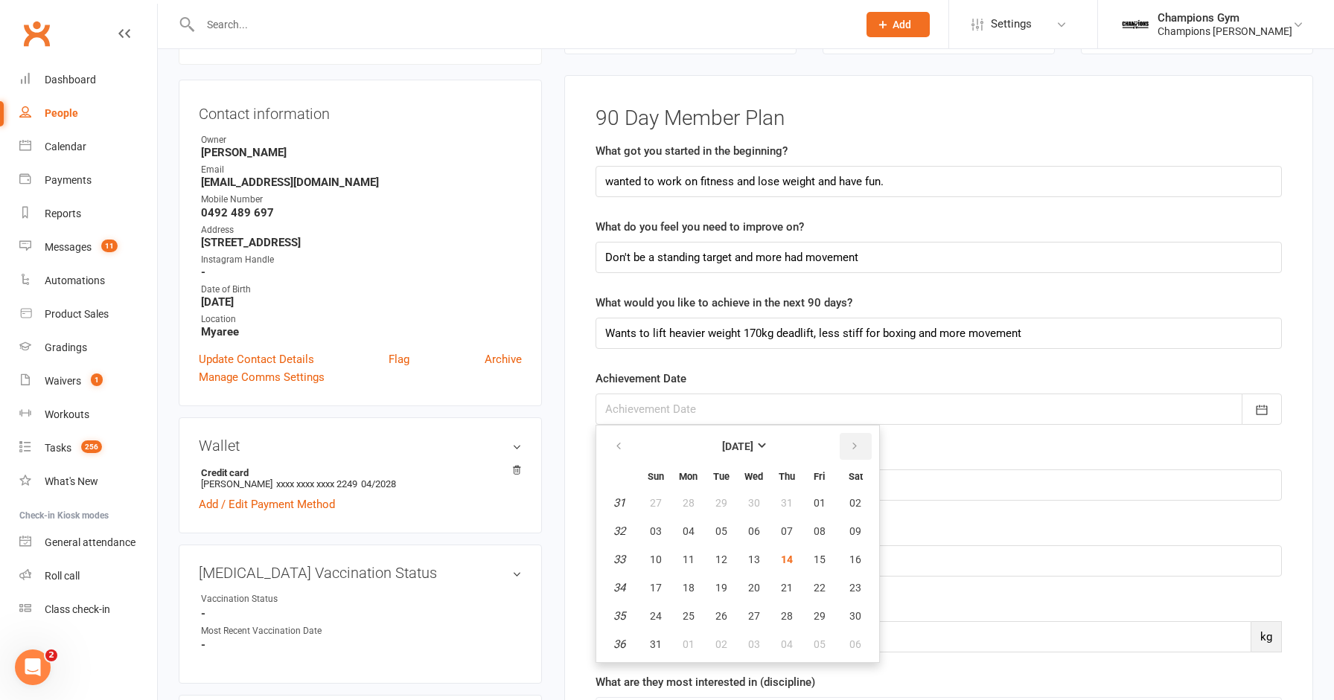
click at [851, 447] on icon "button" at bounding box center [854, 447] width 10 height 12
click at [852, 447] on icon "button" at bounding box center [854, 447] width 10 height 12
click at [783, 585] on span "20" at bounding box center [787, 588] width 12 height 12
type input "[DATE]"
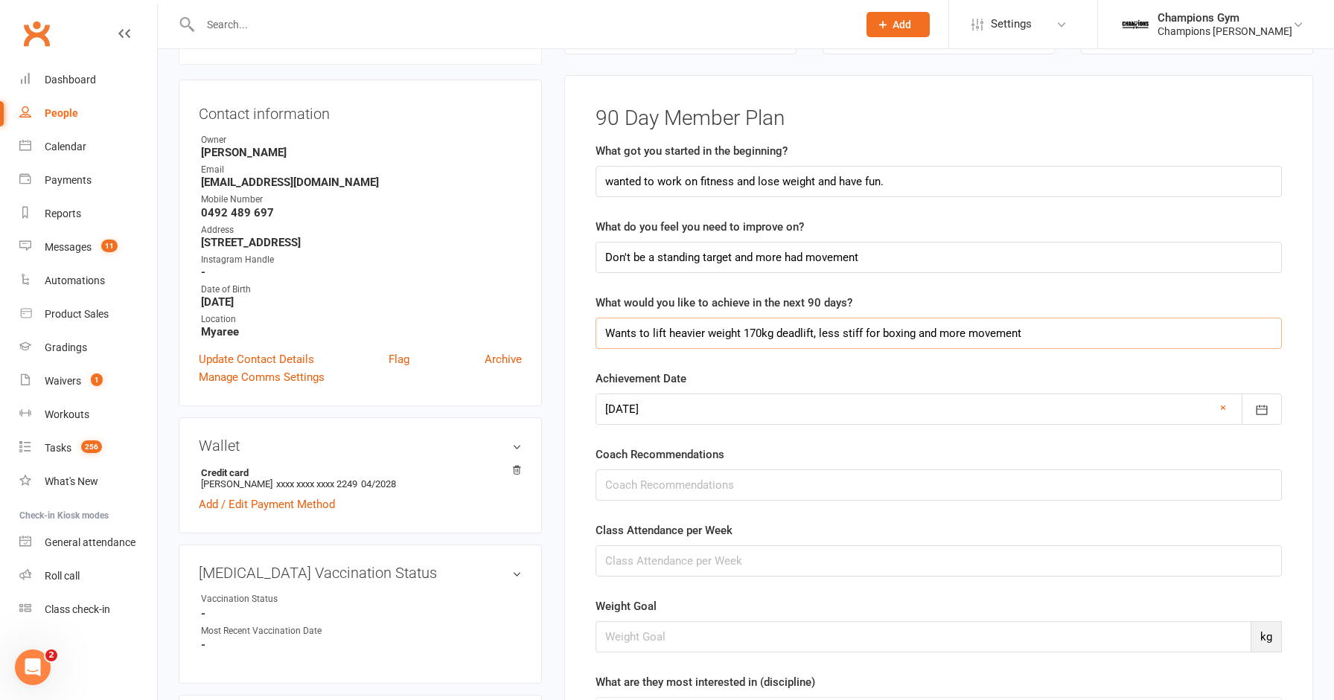
click at [1111, 335] on input "Wants to lift heavier weight 170kg deadlift, less stiff for boxing and more mov…" at bounding box center [938, 333] width 686 height 31
type input "Wants to lift heavier weight 170kg deadlift, less stiff for boxing and more mov…"
click at [974, 493] on input "text" at bounding box center [938, 485] width 686 height 31
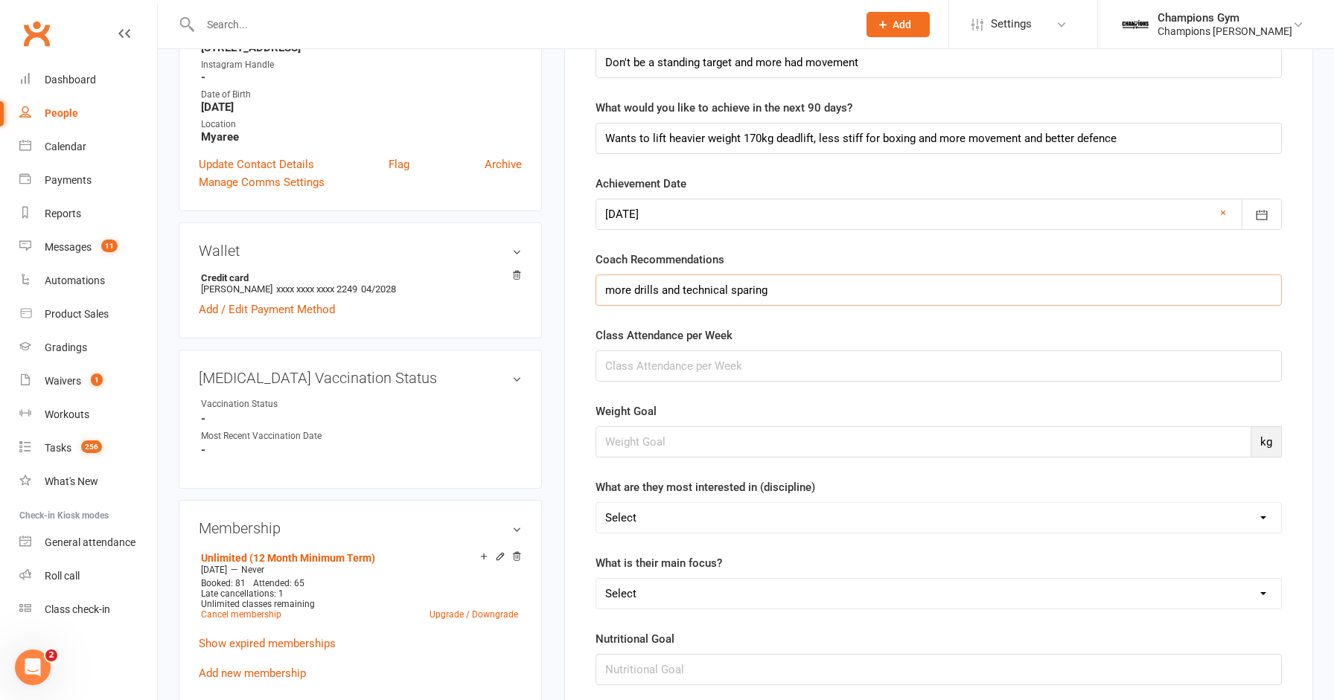
scroll to position [324, 0]
type input "more drills and technical sparing"
click at [720, 360] on input "text" at bounding box center [938, 363] width 686 height 31
type input "a"
type input "Average 6 a week"
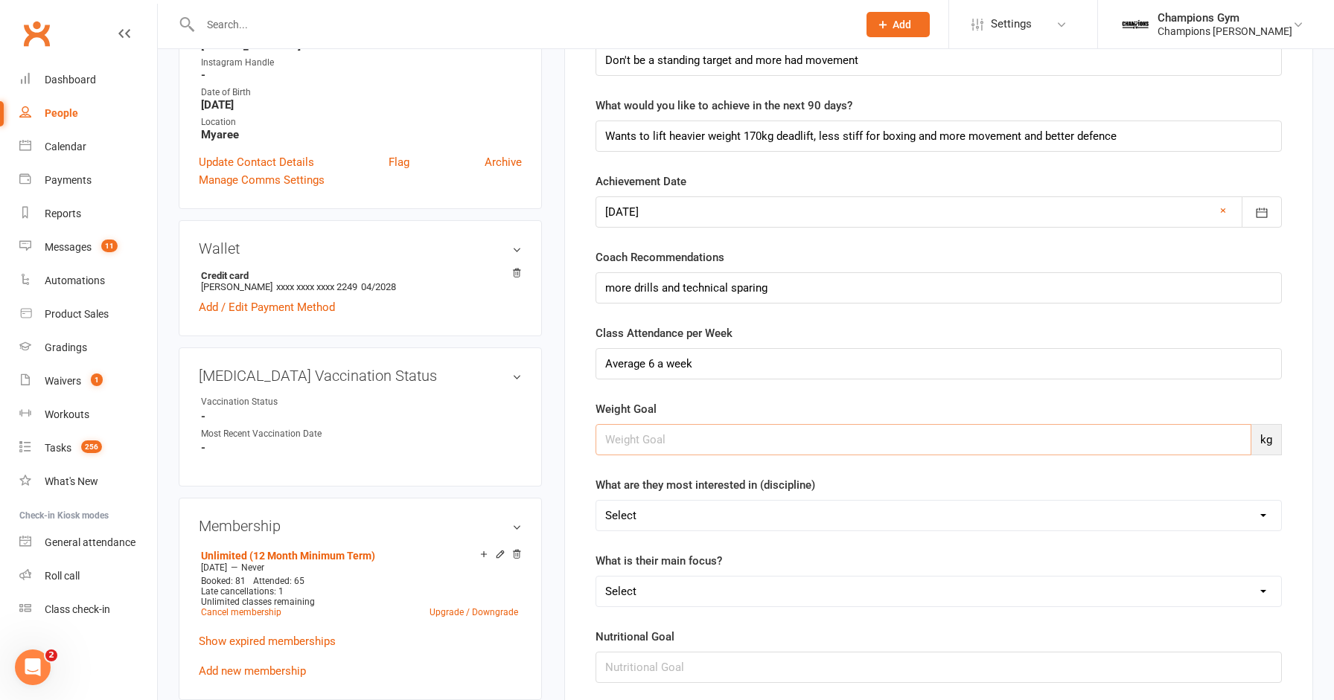
click at [1004, 434] on input "number" at bounding box center [923, 439] width 656 height 31
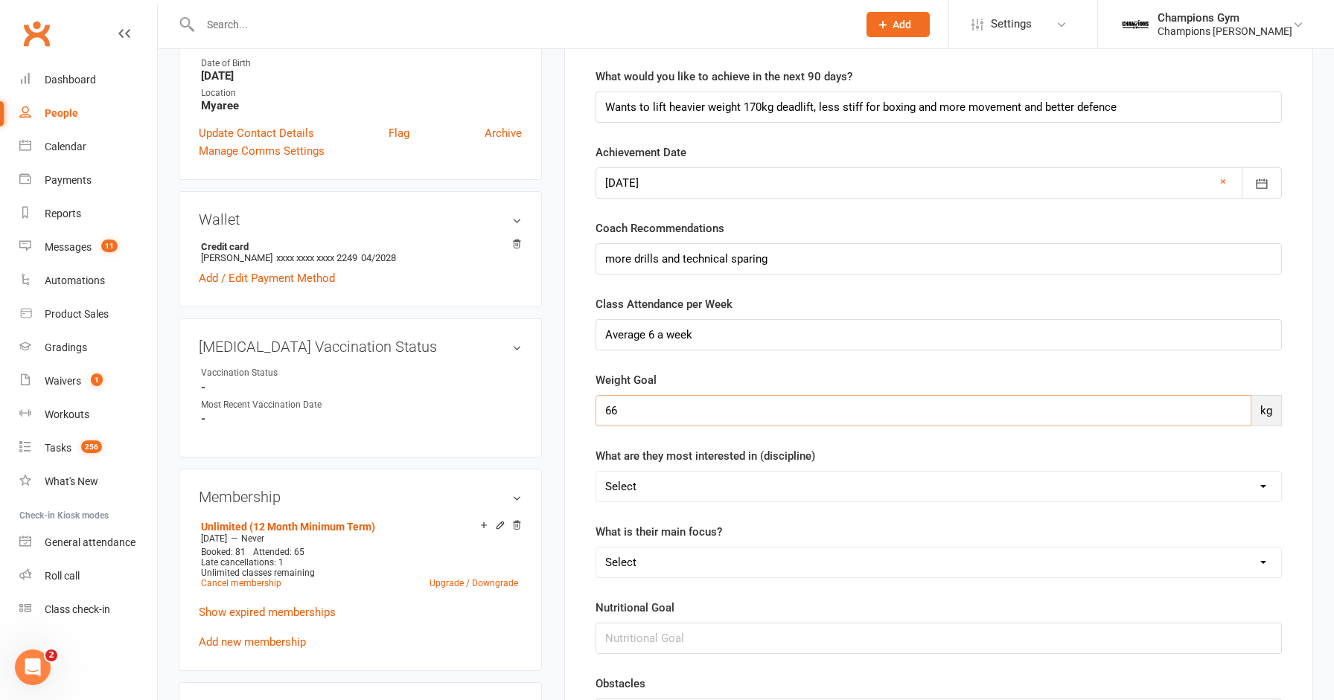
scroll to position [362, 0]
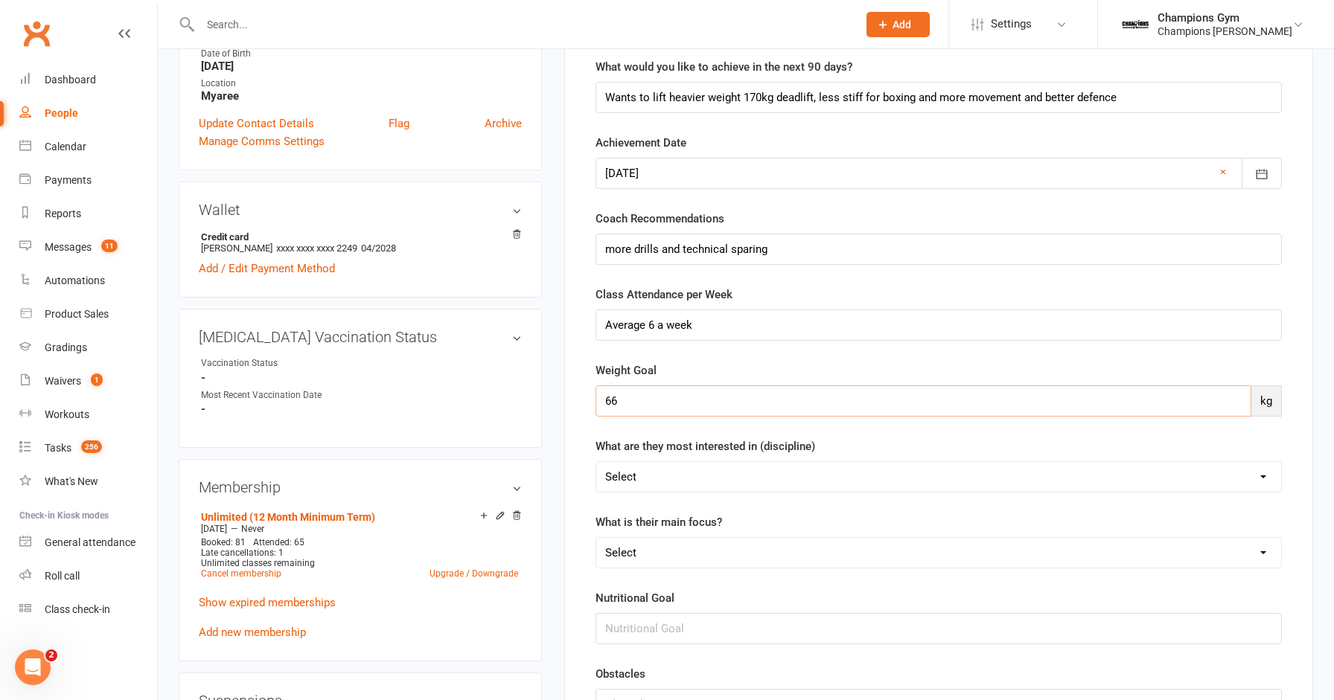
type input "66"
click at [1221, 475] on select "Select Muay Thai Boxing SAC All Disciplines Not quite sure yet" at bounding box center [938, 477] width 685 height 30
select select "Boxing"
click at [596, 462] on select "Select Muay Thai Boxing SAC All Disciplines Not quite sure yet" at bounding box center [938, 477] width 685 height 30
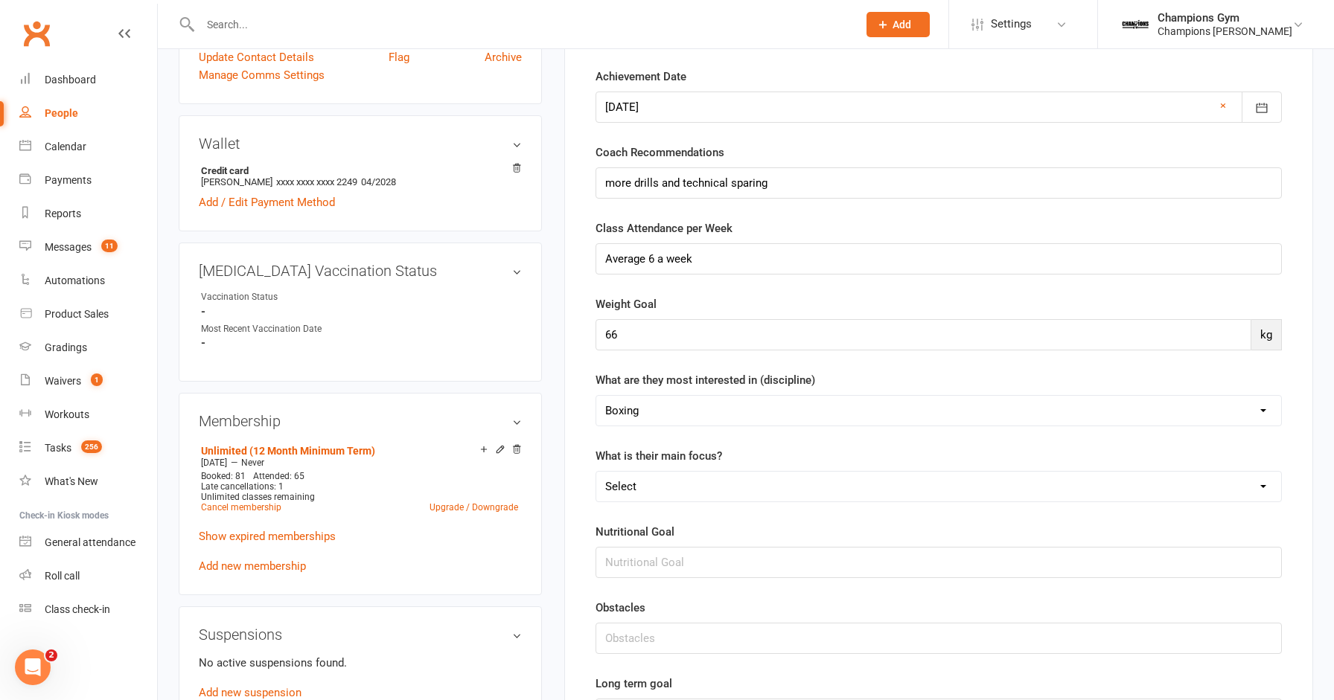
scroll to position [444, 0]
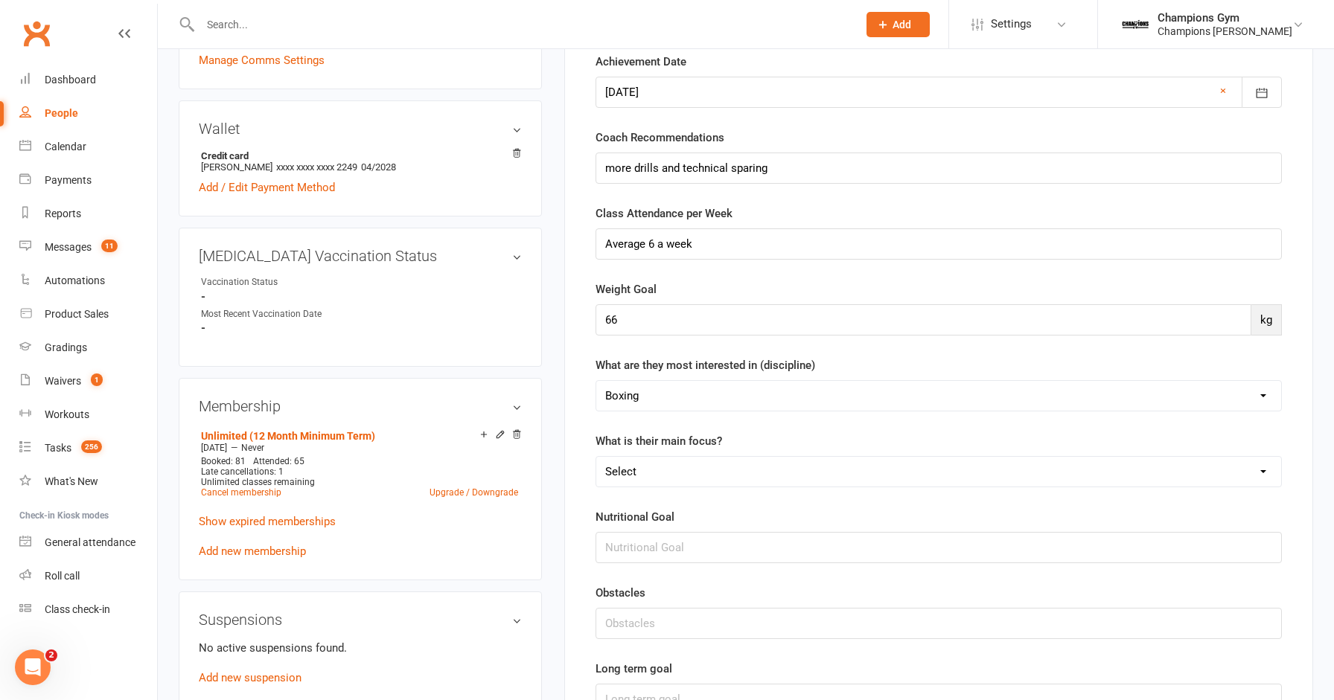
click at [953, 471] on select "Select Weight loss Increasing class attendance Personal training Muscle Buildin…" at bounding box center [938, 472] width 685 height 30
select select "Competition/Fight Training"
click at [596, 457] on select "Select Weight loss Increasing class attendance Personal training Muscle Buildin…" at bounding box center [938, 472] width 685 height 30
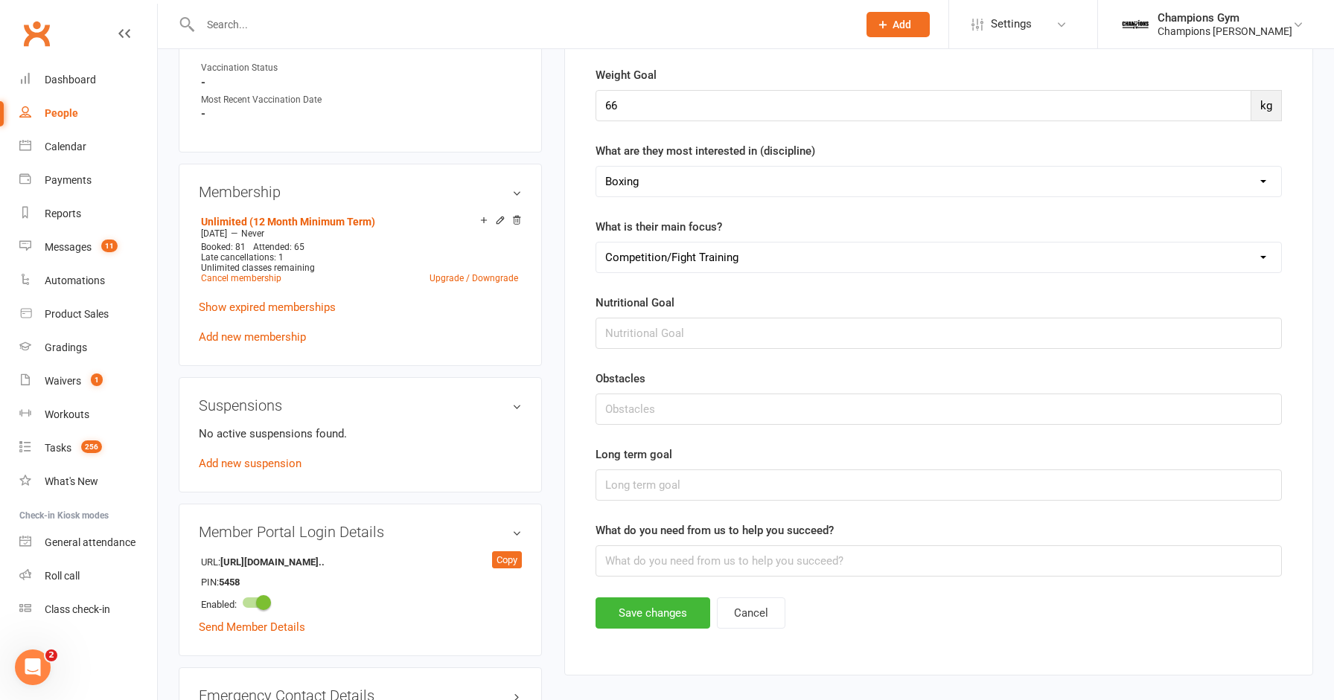
scroll to position [648, 0]
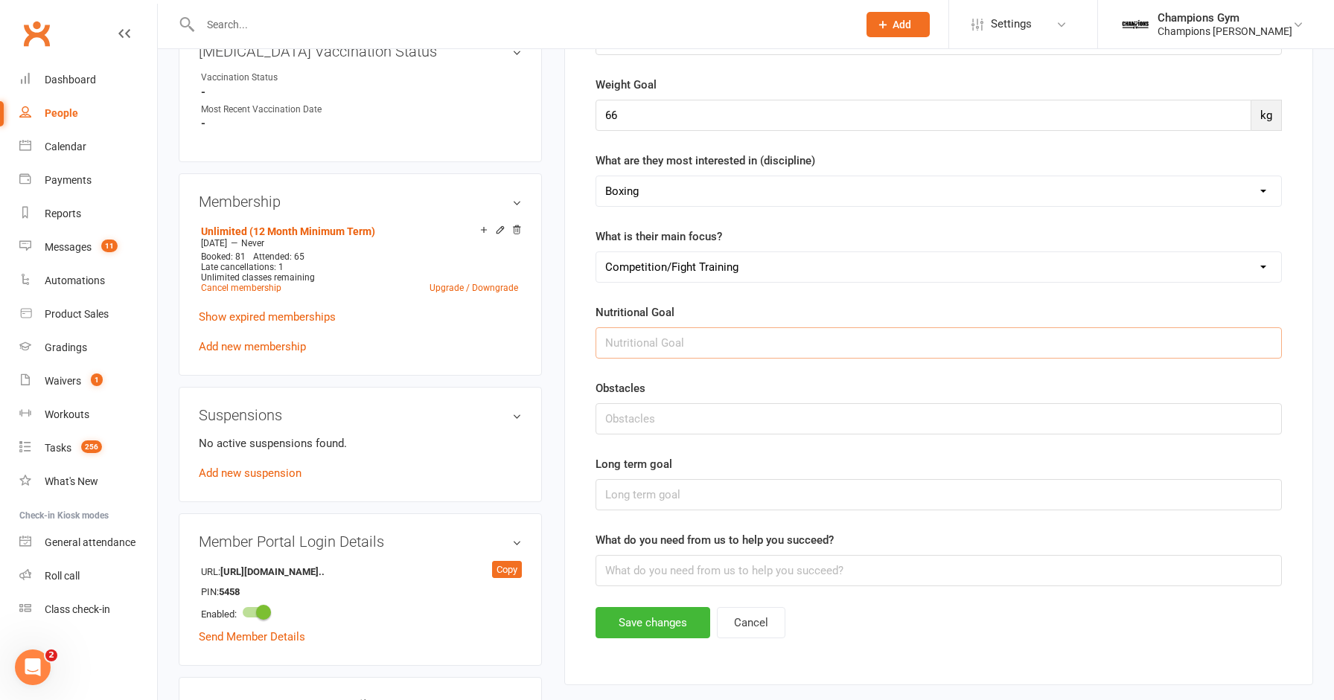
click at [695, 334] on input "text" at bounding box center [938, 342] width 686 height 31
type input "e"
type input "Eating clean"
click at [652, 424] on input "text" at bounding box center [938, 418] width 686 height 31
click at [645, 423] on input "text" at bounding box center [938, 418] width 686 height 31
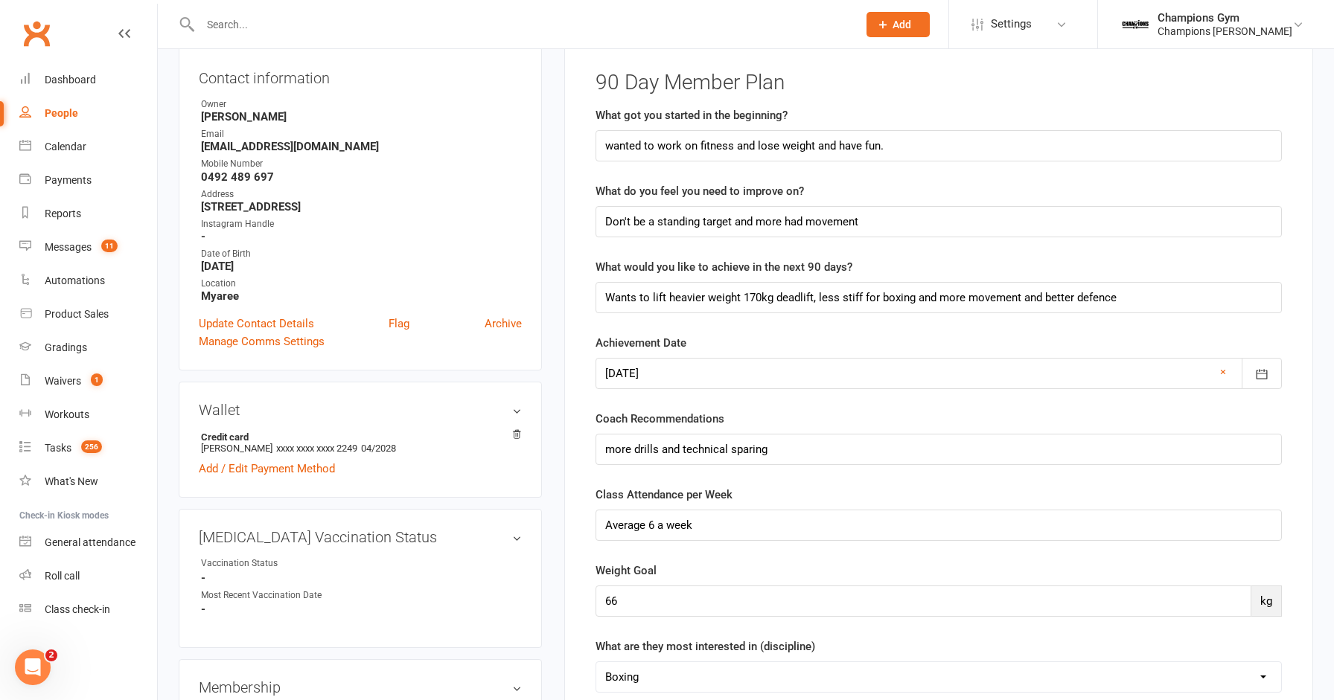
scroll to position [153, 0]
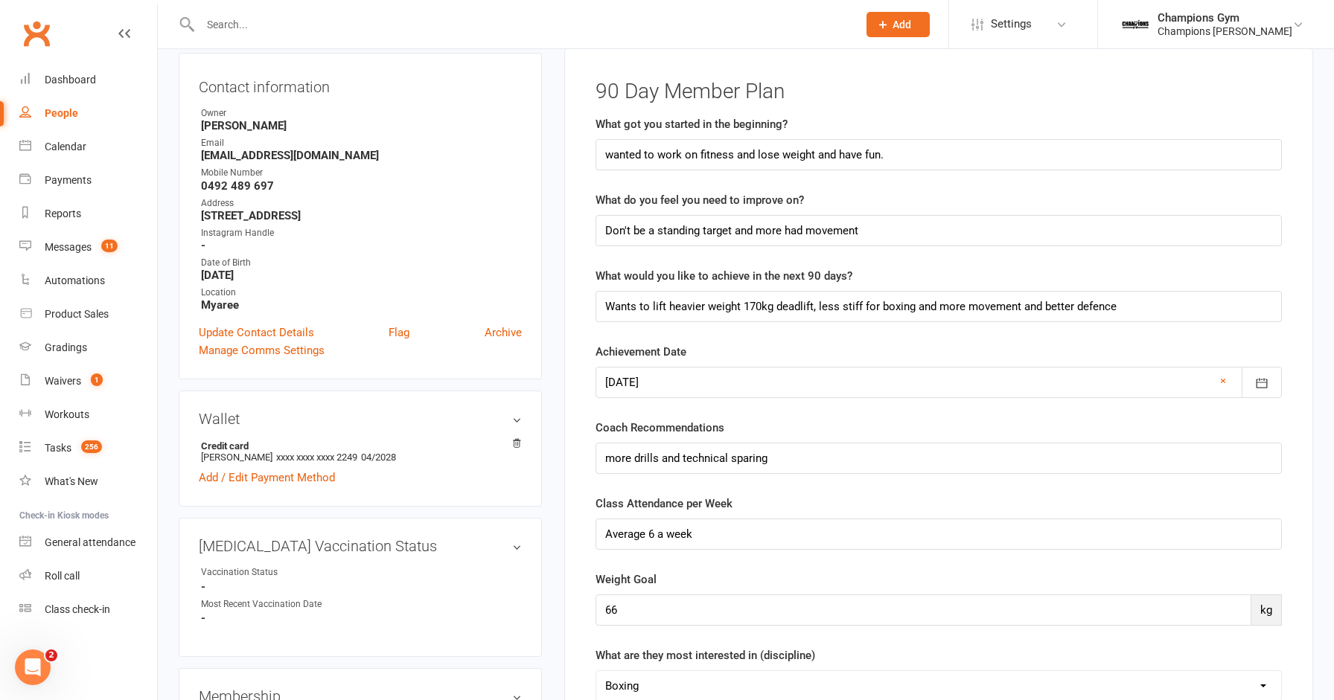
type input "Starting to work [DEMOGRAPHIC_DATA] but will continue to train in the evening"
click at [1154, 298] on input "Wants to lift heavier weight 170kg deadlift, less stiff for boxing and more mov…" at bounding box center [938, 306] width 686 height 31
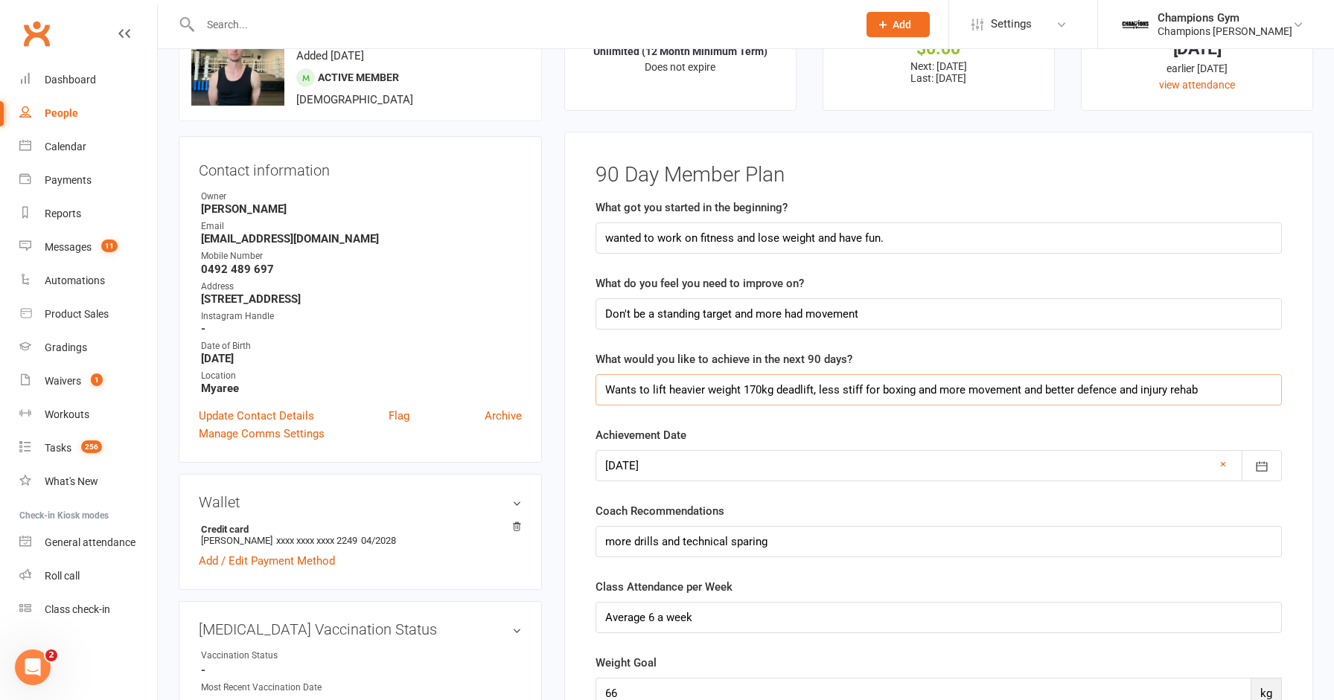
scroll to position [74, 0]
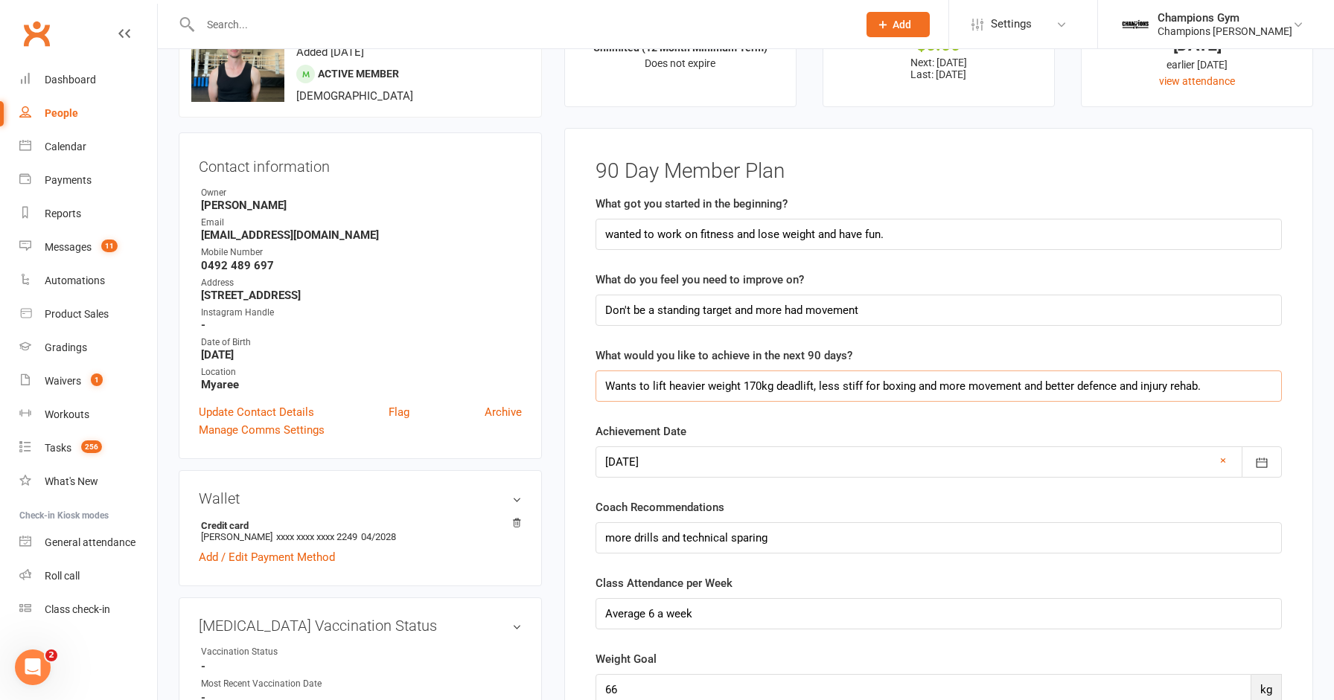
click at [1025, 385] on input "Wants to lift heavier weight 170kg deadlift, less stiff for boxing and more mov…" at bounding box center [938, 386] width 686 height 31
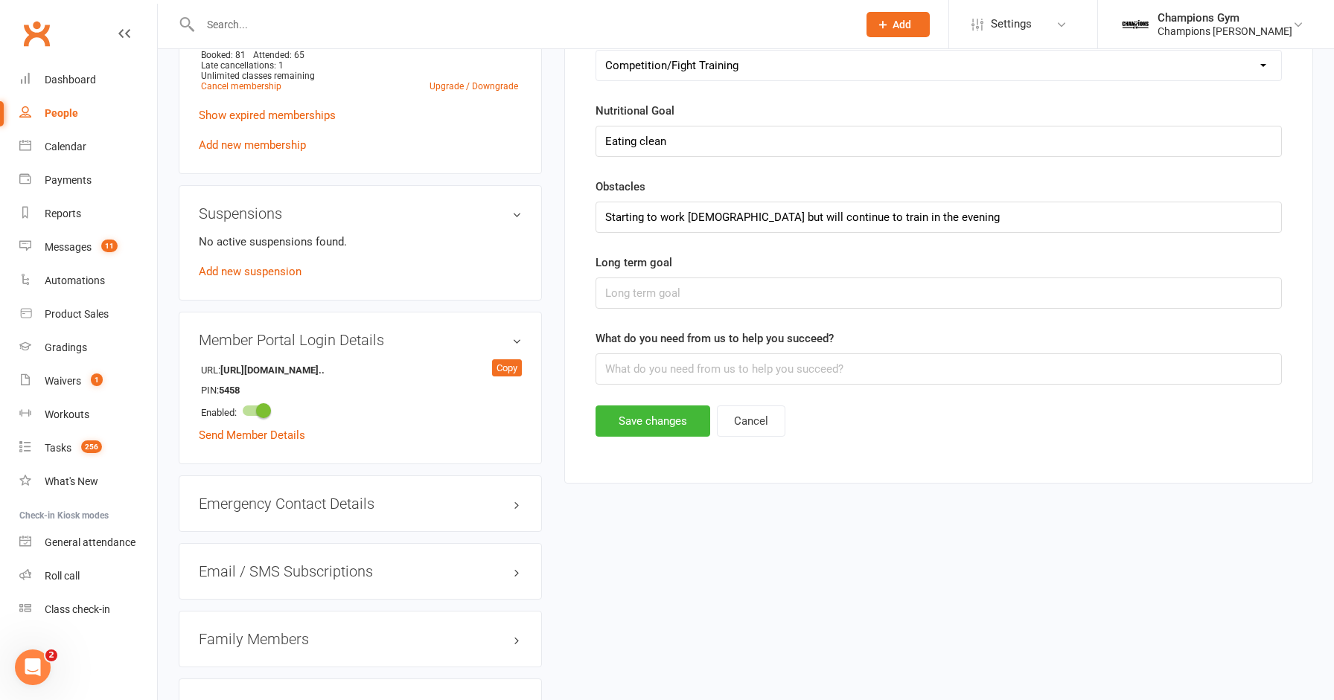
scroll to position [825, 0]
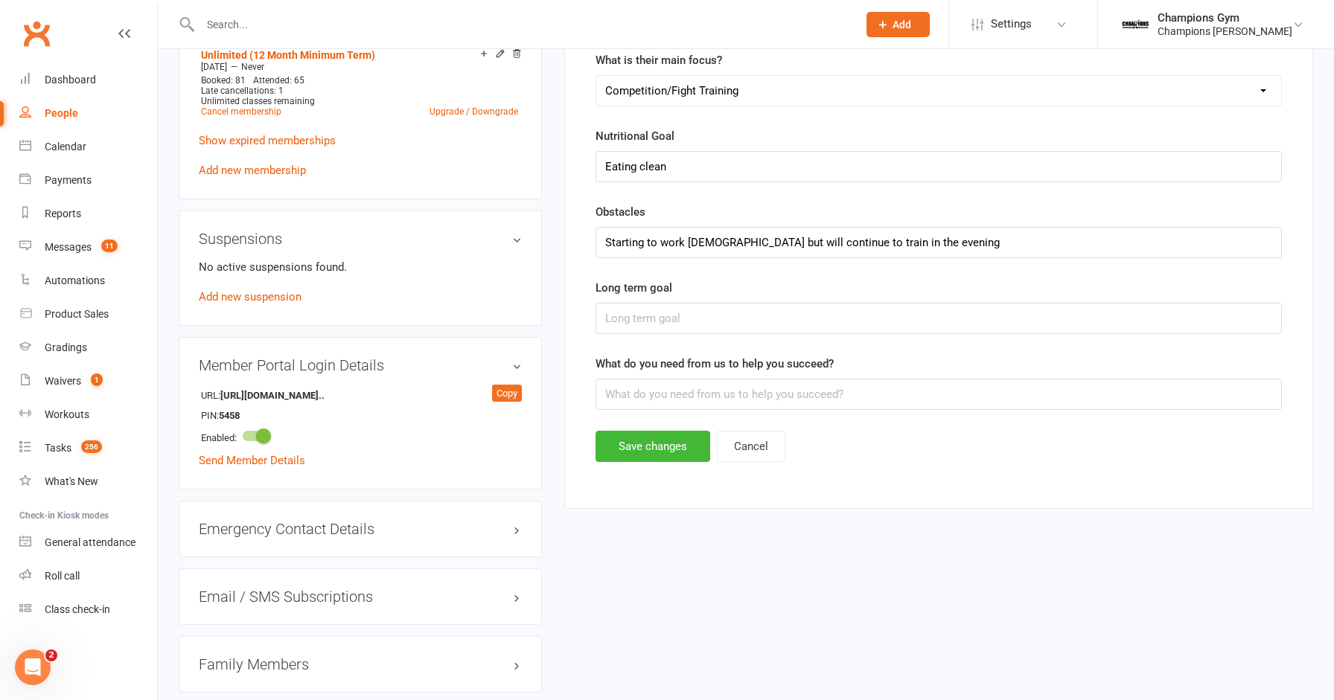
type input "Wants to lift heavier weight 170kg deadlift, less stiff for boxing and more mov…"
click at [665, 307] on input "text" at bounding box center [938, 318] width 686 height 31
type input "Win first fight"
click at [668, 386] on input "text" at bounding box center [938, 394] width 686 height 31
type input "B"
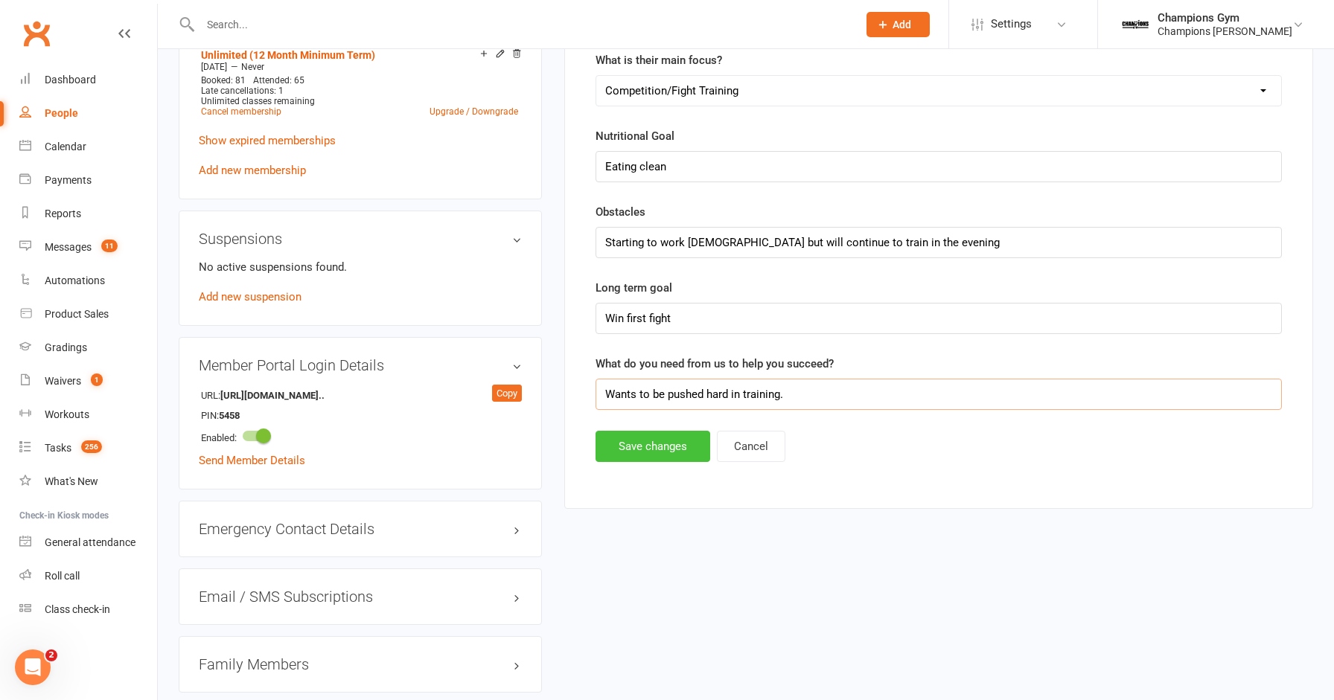
type input "Wants to be pushed hard in training."
click at [646, 441] on button "Save changes" at bounding box center [652, 446] width 115 height 31
